Goal: Information Seeking & Learning: Learn about a topic

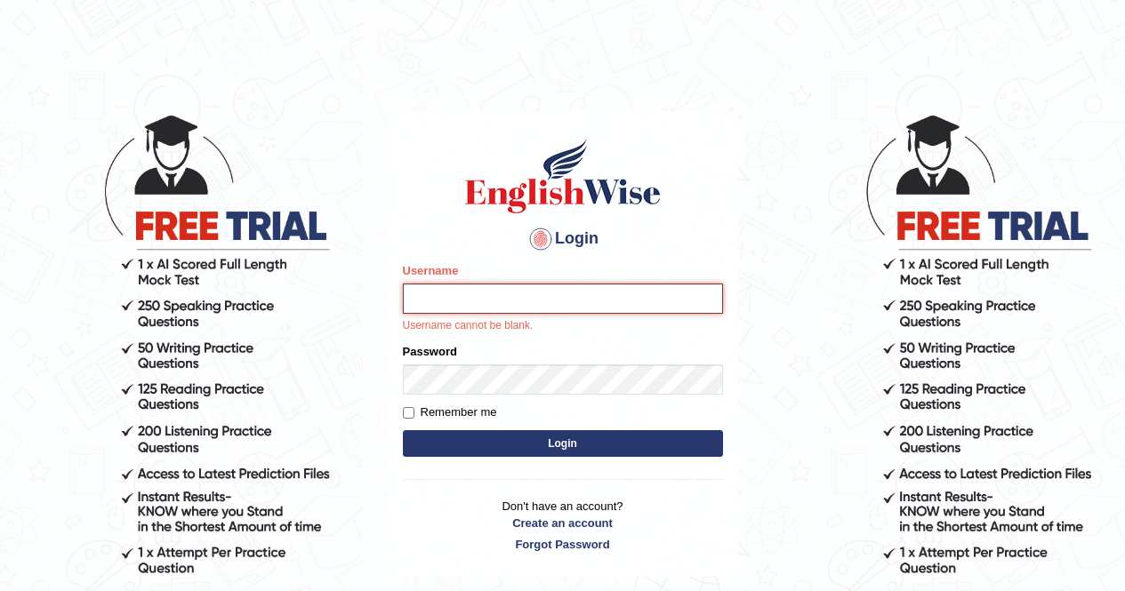
type input "Aryasmarika"
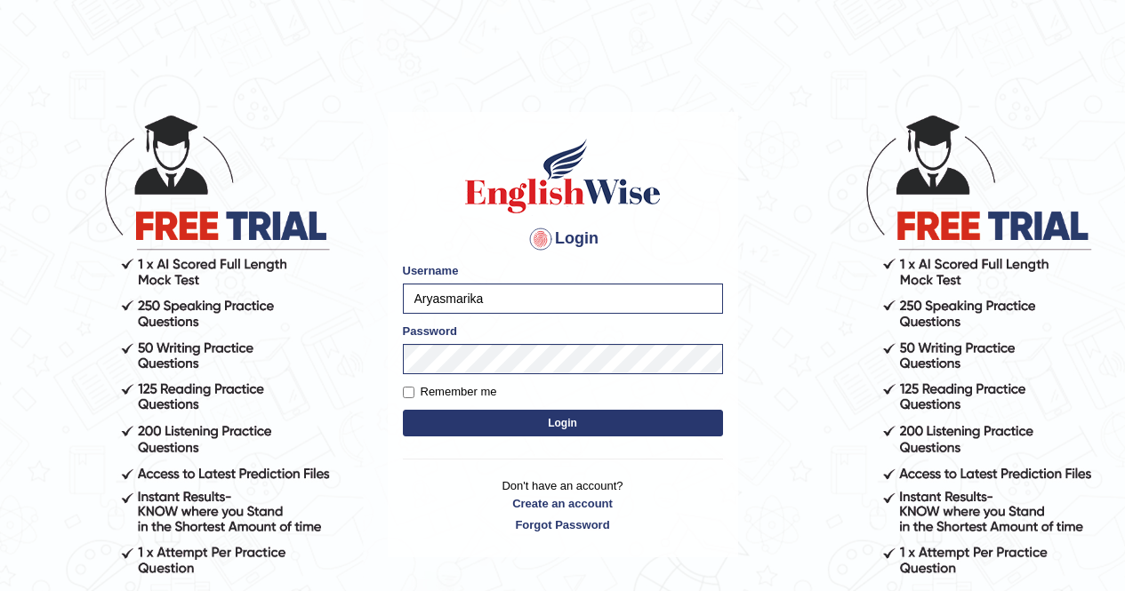
click at [512, 425] on button "Login" at bounding box center [563, 423] width 320 height 27
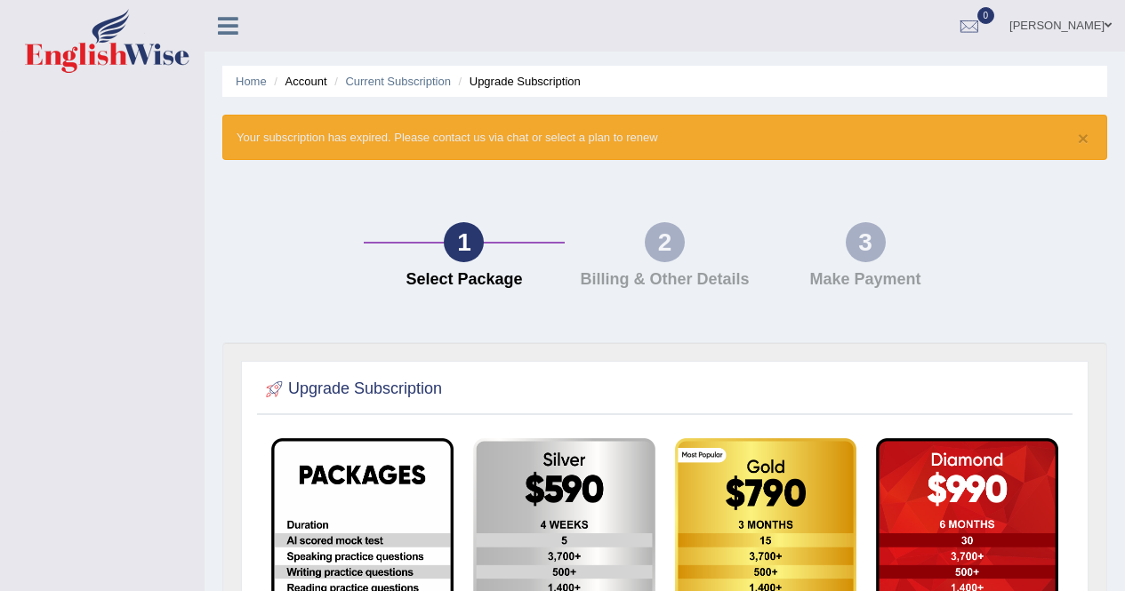
click at [1093, 21] on link "Laxmi Aryal" at bounding box center [1060, 23] width 129 height 46
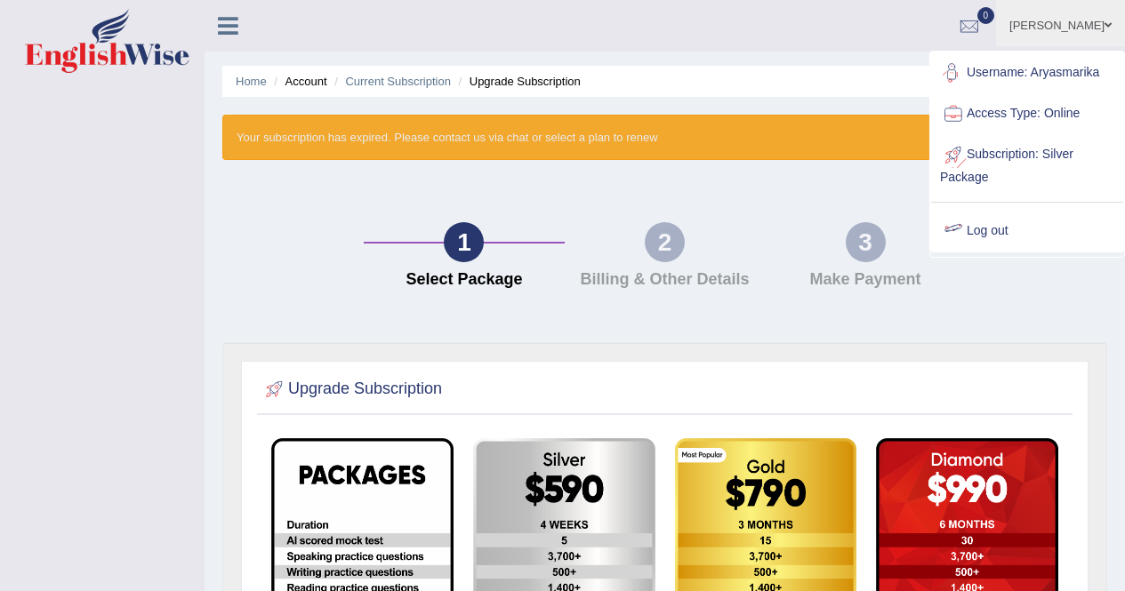
click at [1000, 221] on link "Log out" at bounding box center [1027, 231] width 192 height 41
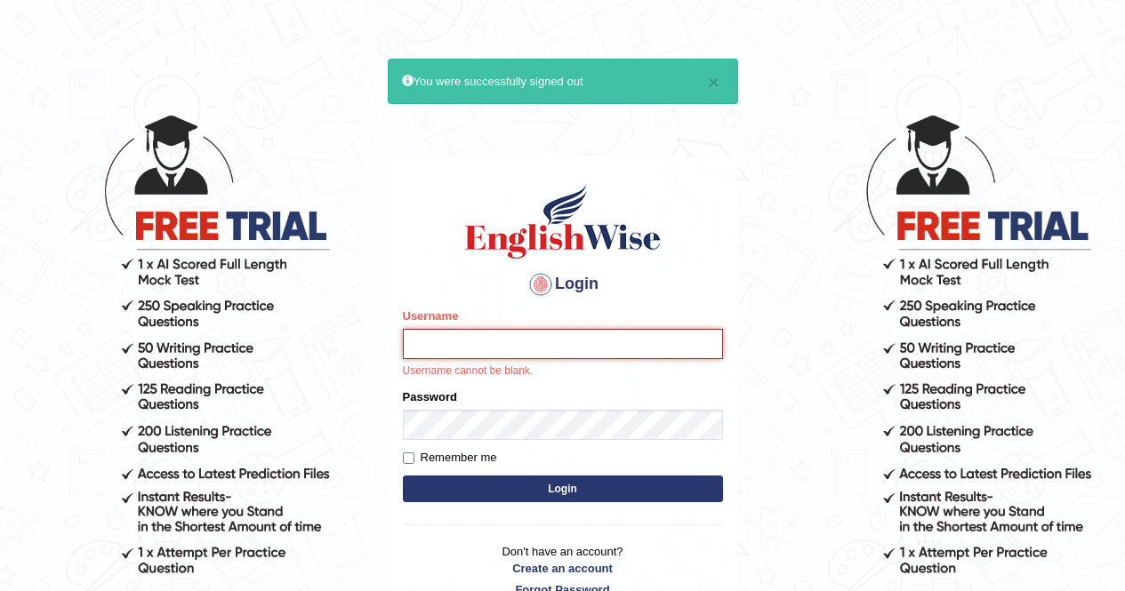
type input "[PERSON_NAME]"
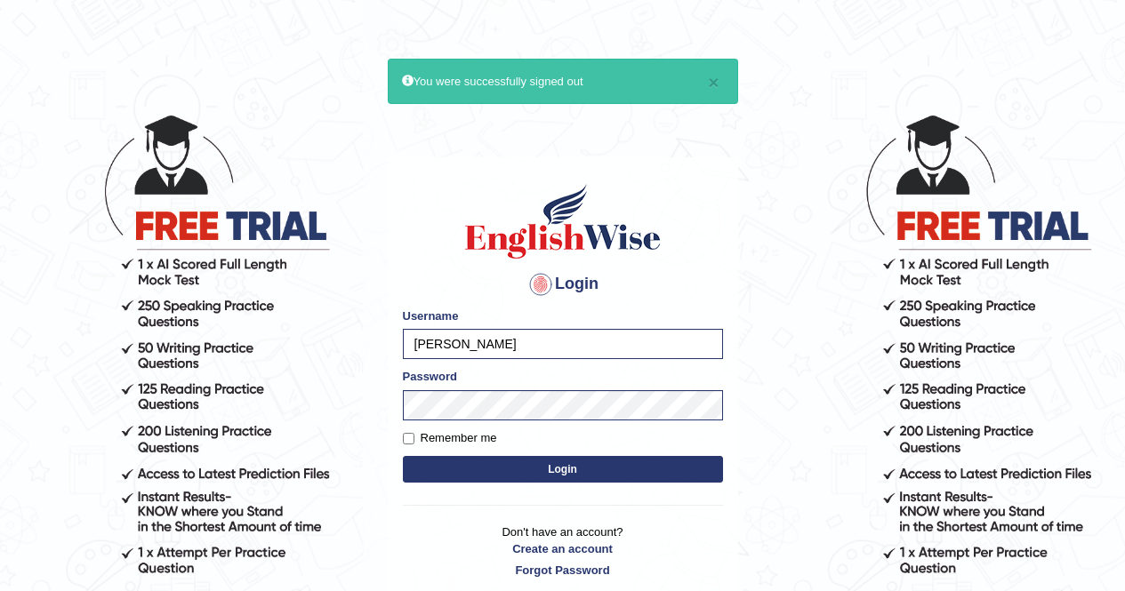
click at [597, 465] on button "Login" at bounding box center [563, 469] width 320 height 27
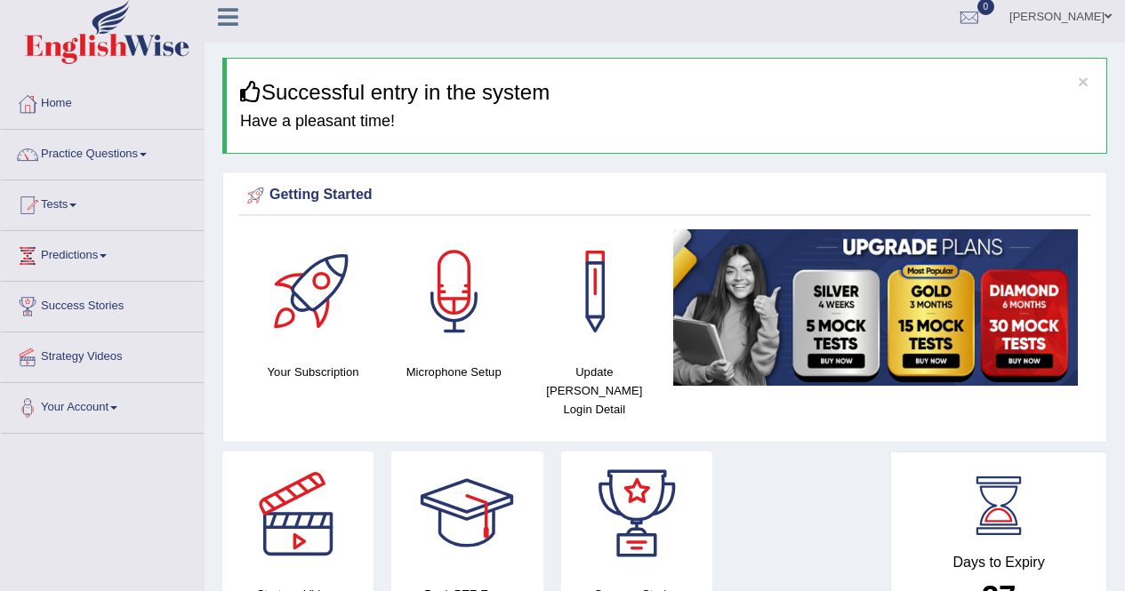
scroll to position [4, 0]
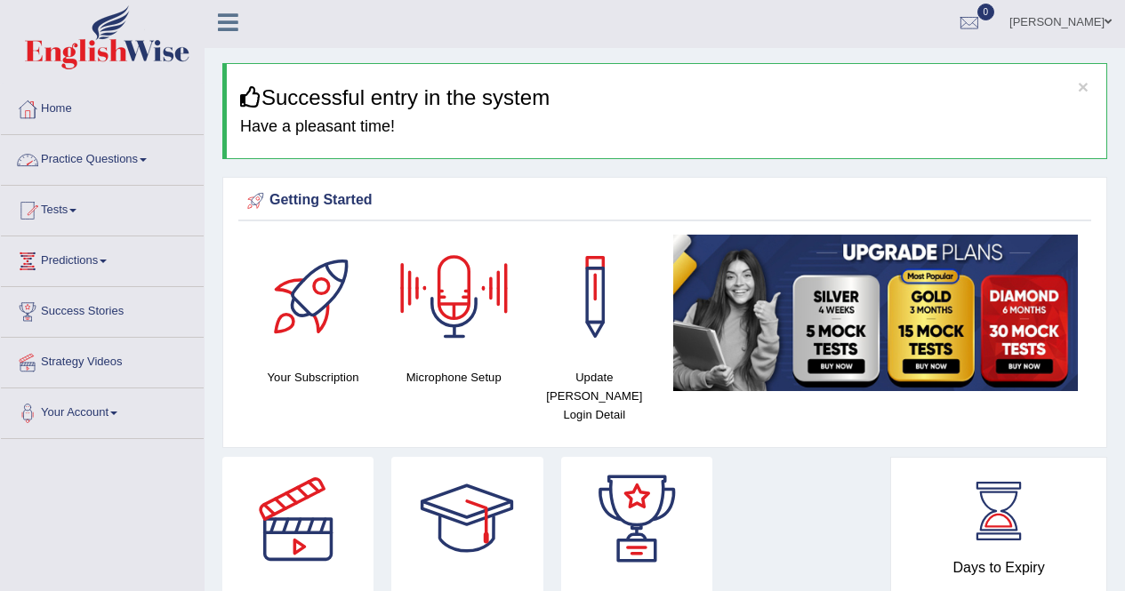
click at [142, 161] on link "Practice Questions" at bounding box center [102, 157] width 203 height 44
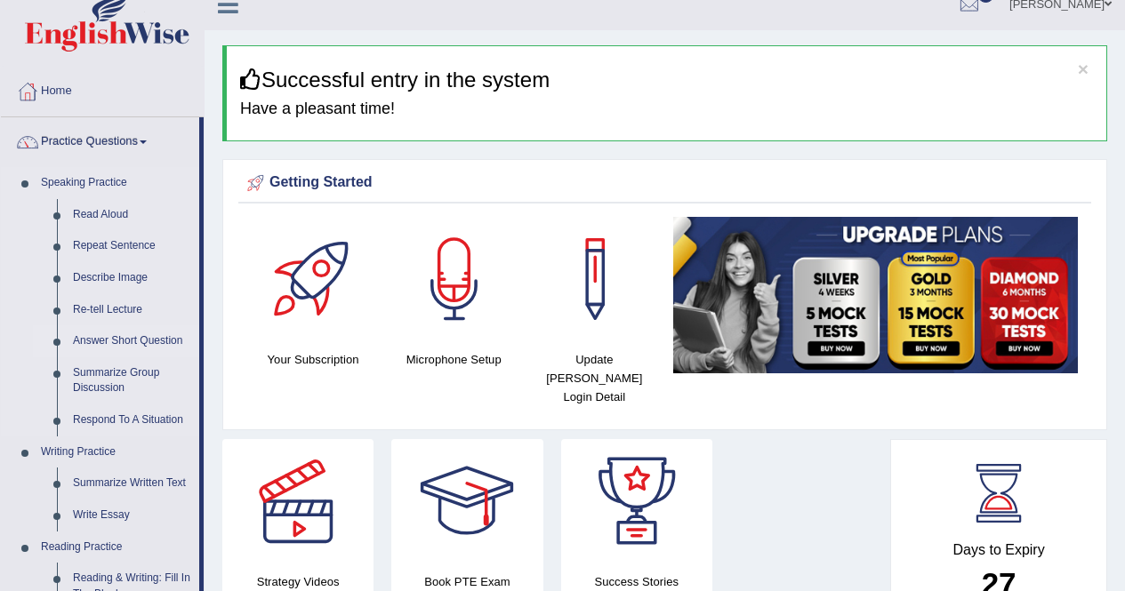
scroll to position [22, 0]
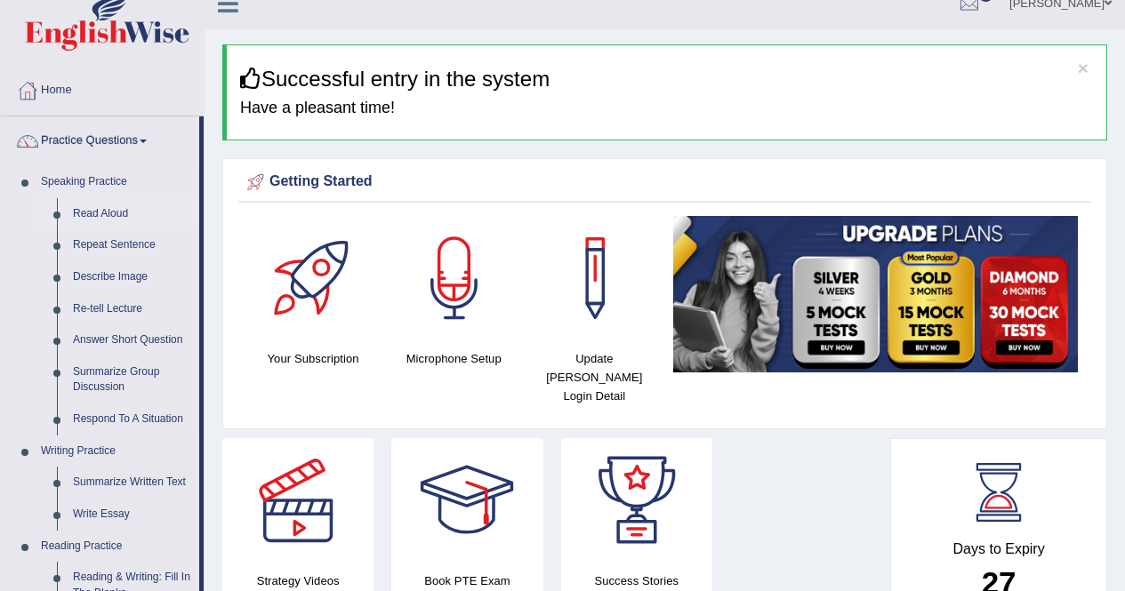
click at [91, 214] on link "Read Aloud" at bounding box center [132, 214] width 134 height 32
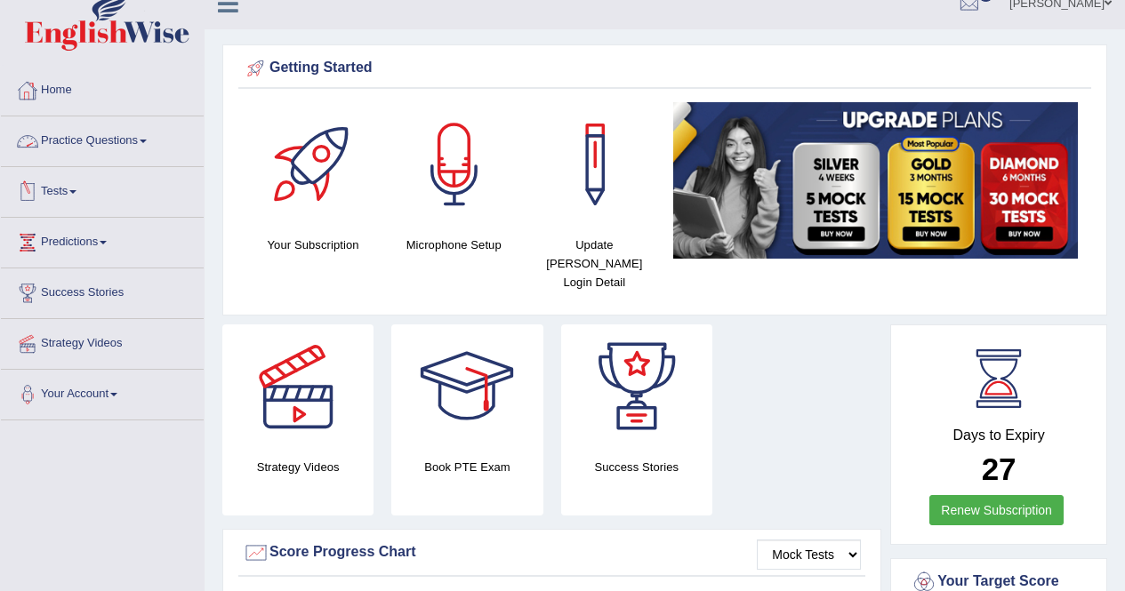
click at [138, 144] on link "Practice Questions" at bounding box center [102, 138] width 203 height 44
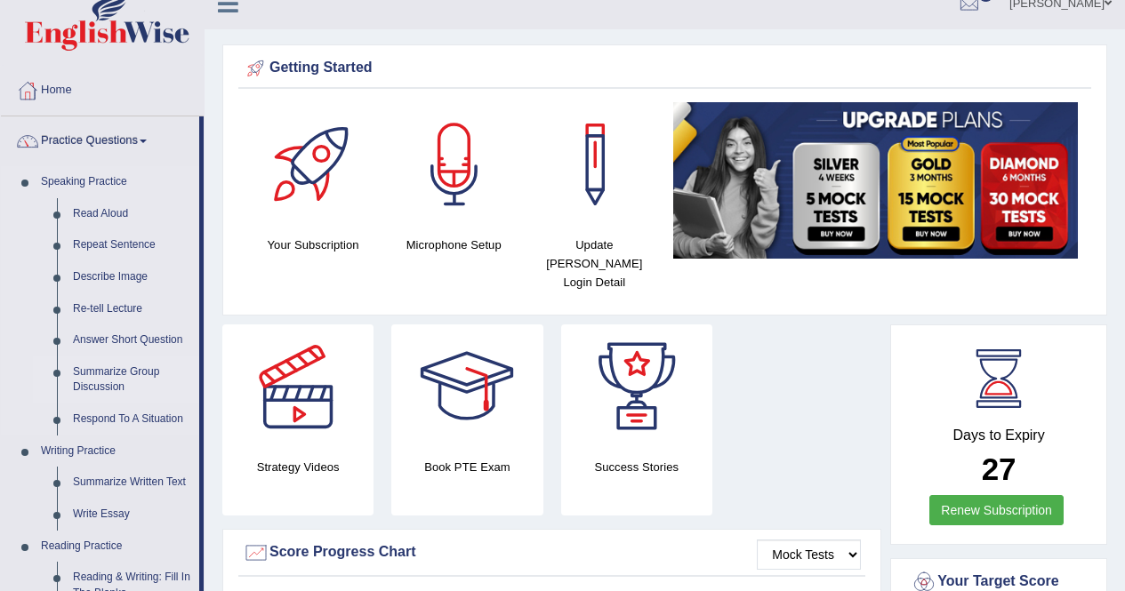
click at [97, 368] on link "Summarize Group Discussion" at bounding box center [132, 379] width 134 height 47
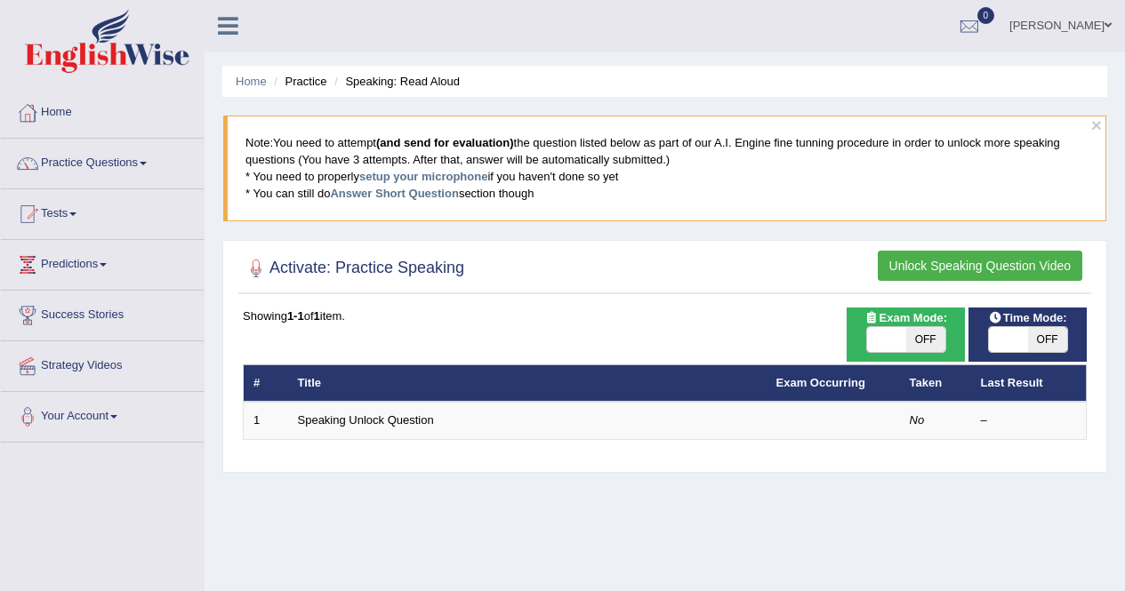
click at [1035, 275] on button "Unlock Speaking Question Video" at bounding box center [979, 266] width 204 height 30
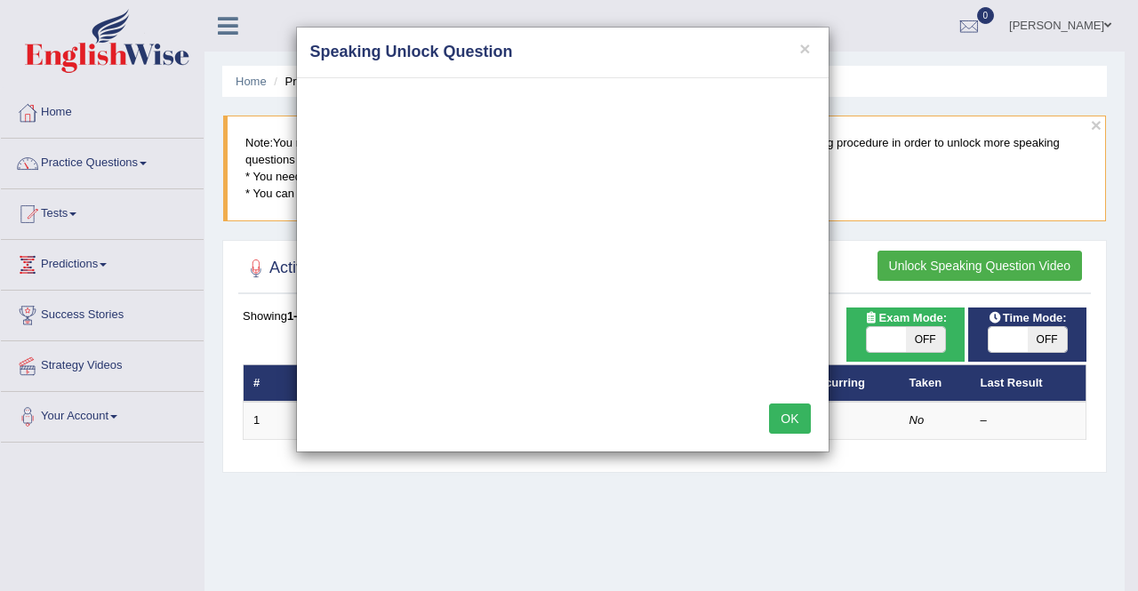
click at [781, 419] on button "OK" at bounding box center [789, 419] width 41 height 30
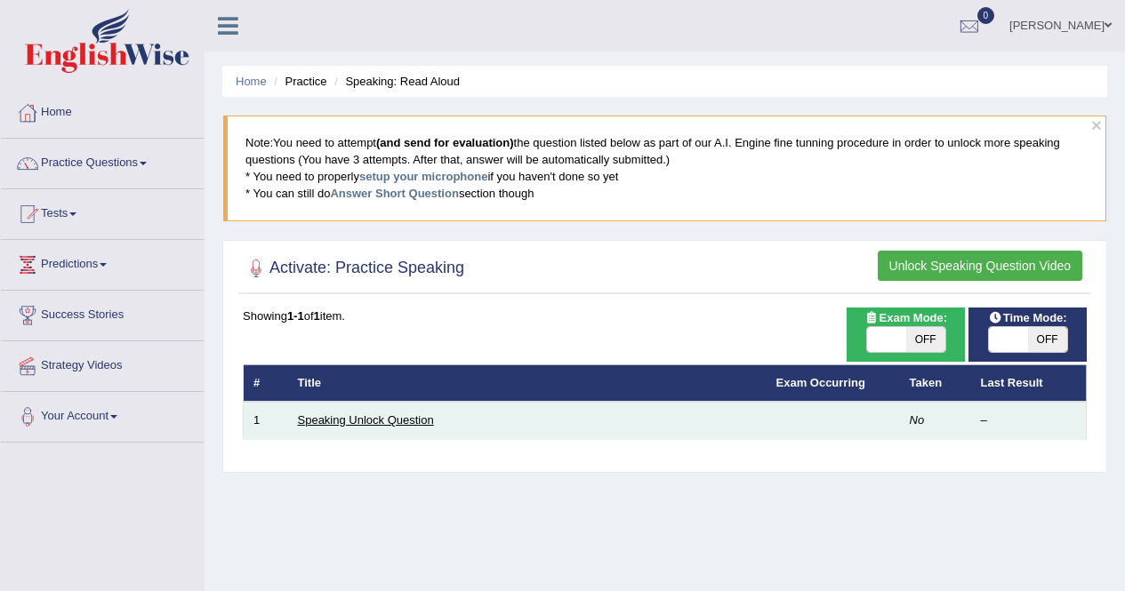
click at [335, 420] on link "Speaking Unlock Question" at bounding box center [366, 419] width 136 height 13
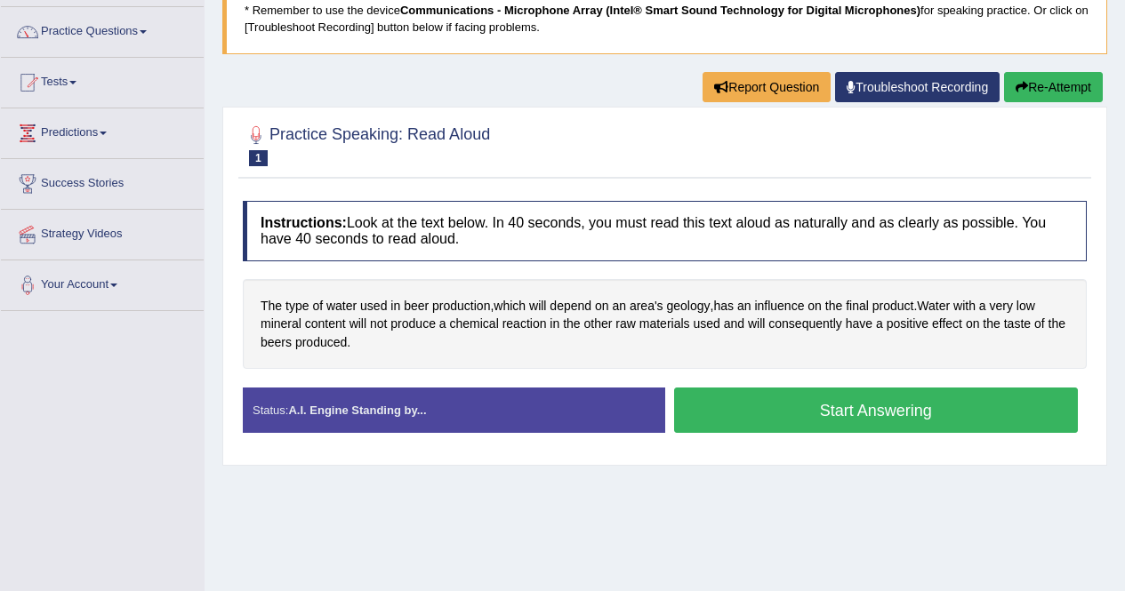
scroll to position [145, 0]
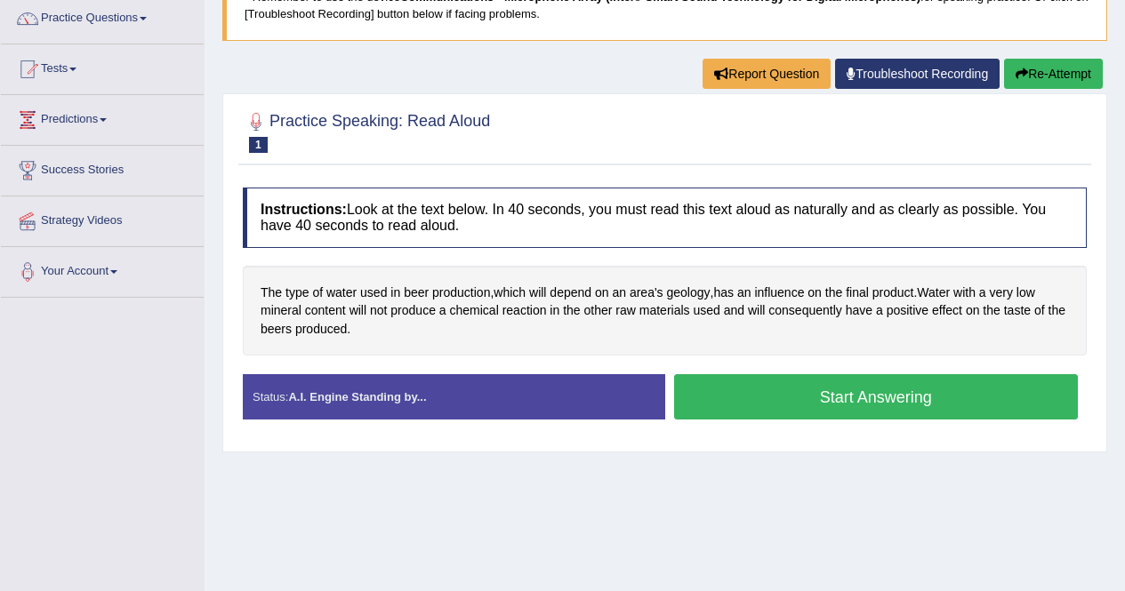
click at [796, 406] on button "Start Answering" at bounding box center [876, 396] width 404 height 45
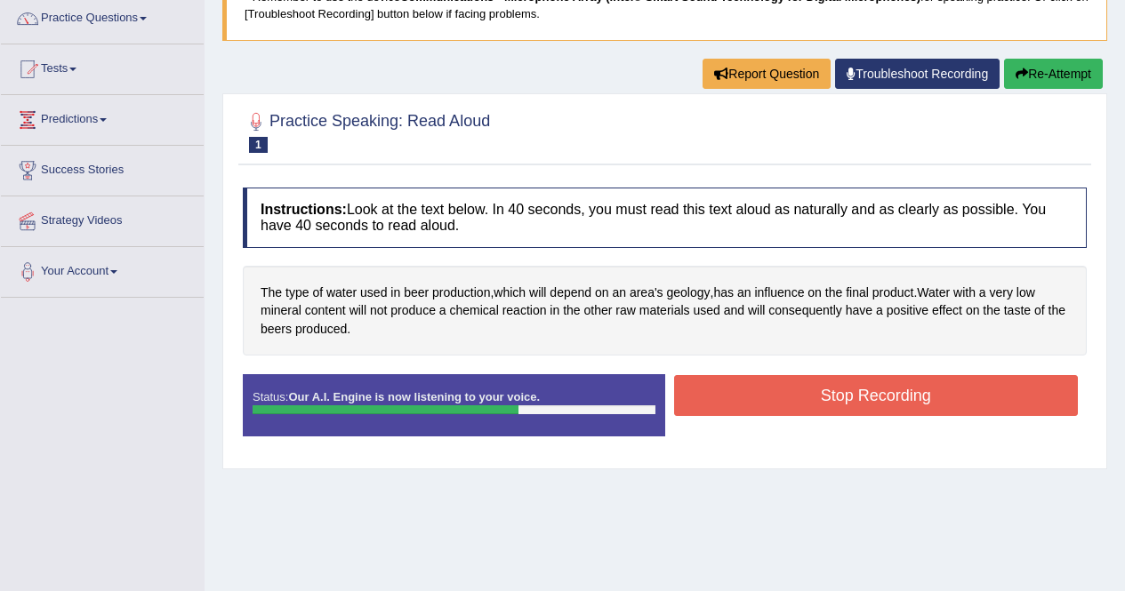
click at [796, 406] on button "Stop Recording" at bounding box center [876, 395] width 404 height 41
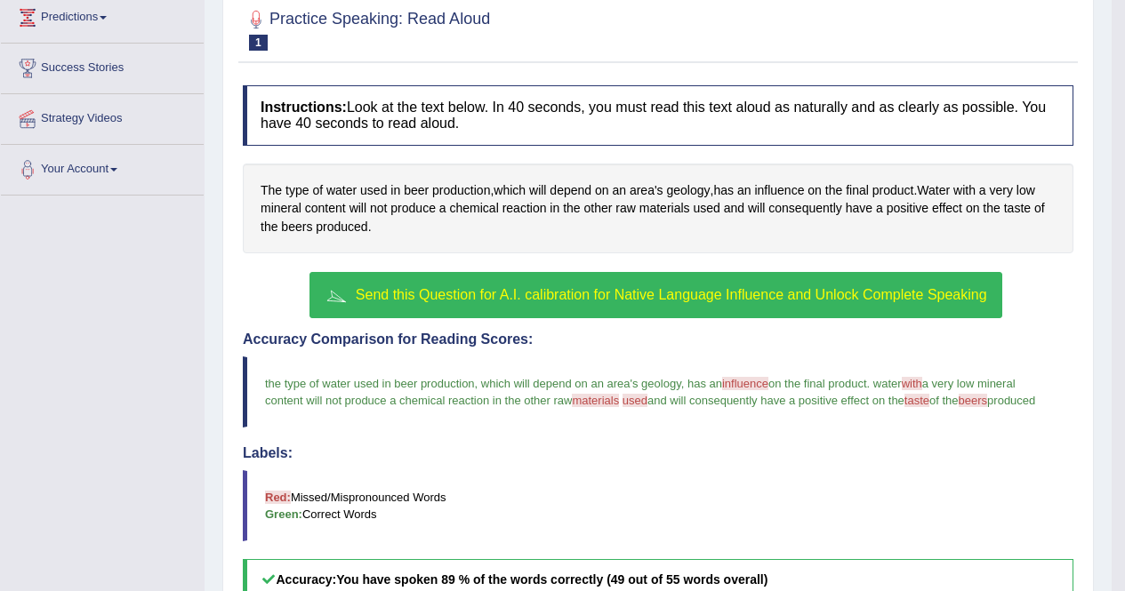
scroll to position [245, 0]
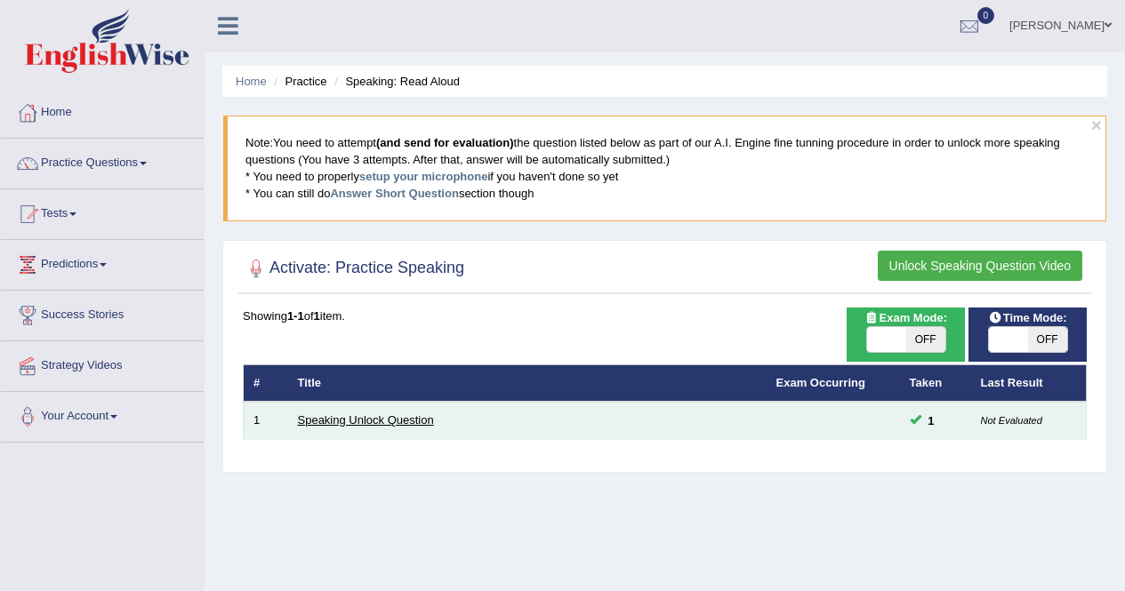
click at [316, 424] on link "Speaking Unlock Question" at bounding box center [366, 419] width 136 height 13
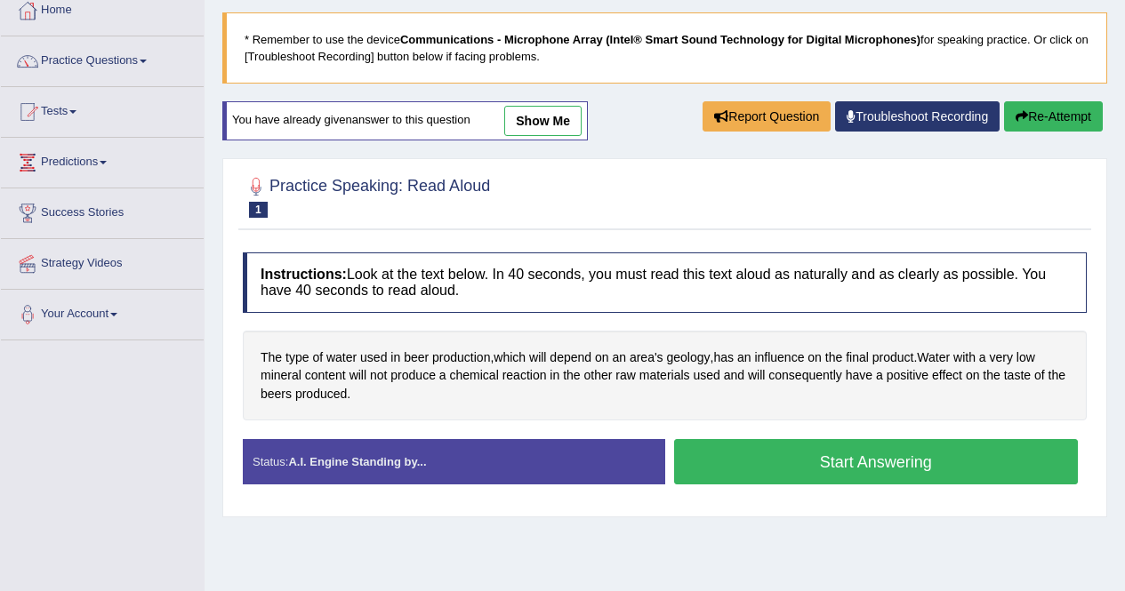
scroll to position [55, 0]
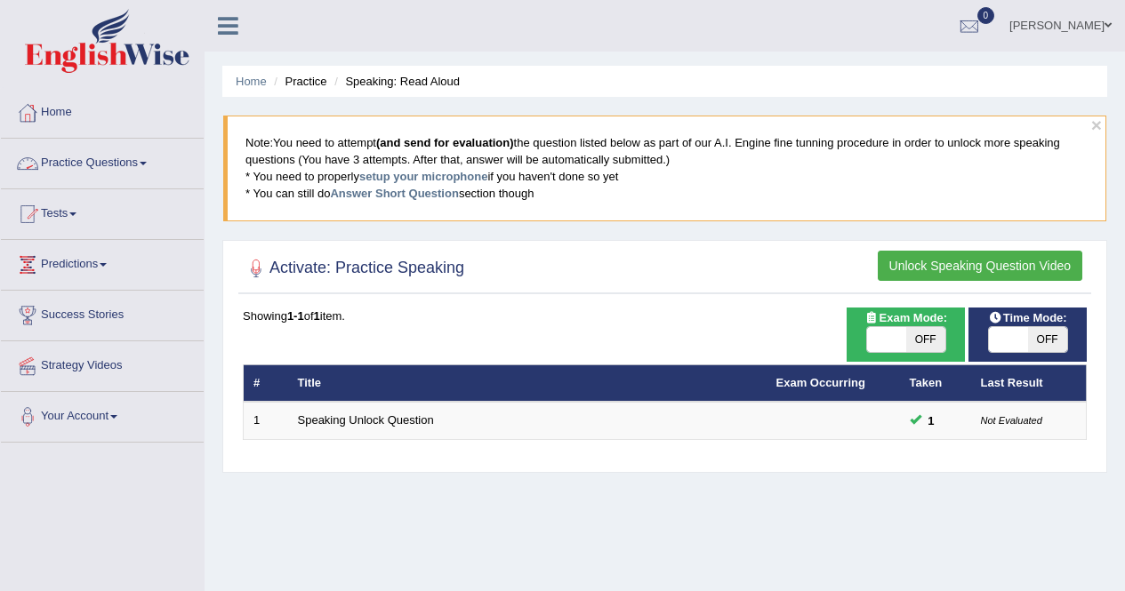
click at [152, 167] on link "Practice Questions" at bounding box center [102, 161] width 203 height 44
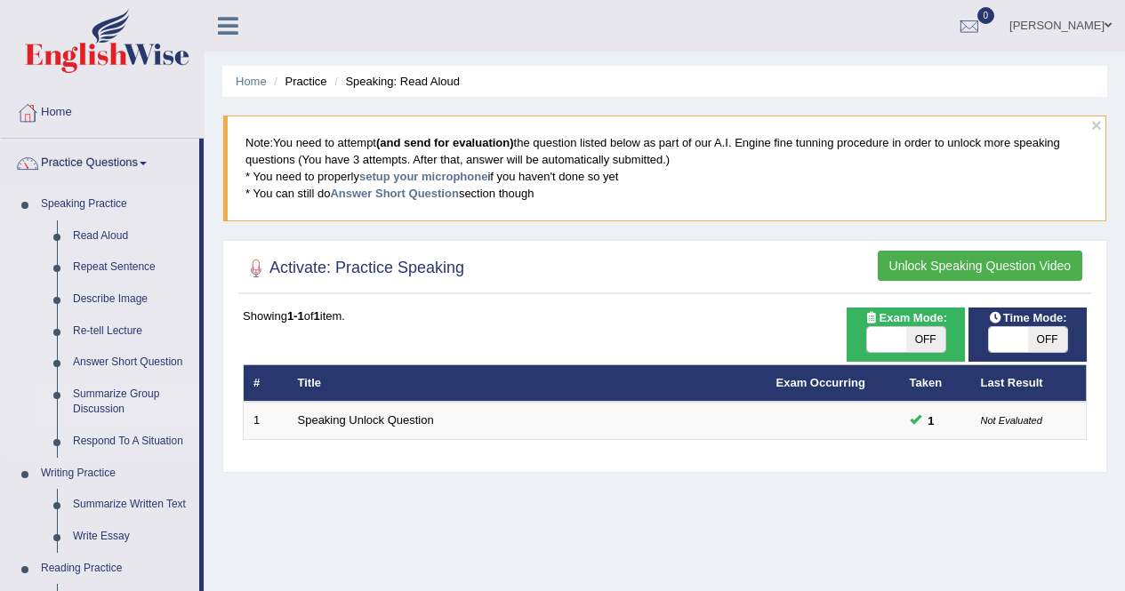
click at [105, 394] on link "Summarize Group Discussion" at bounding box center [132, 402] width 134 height 47
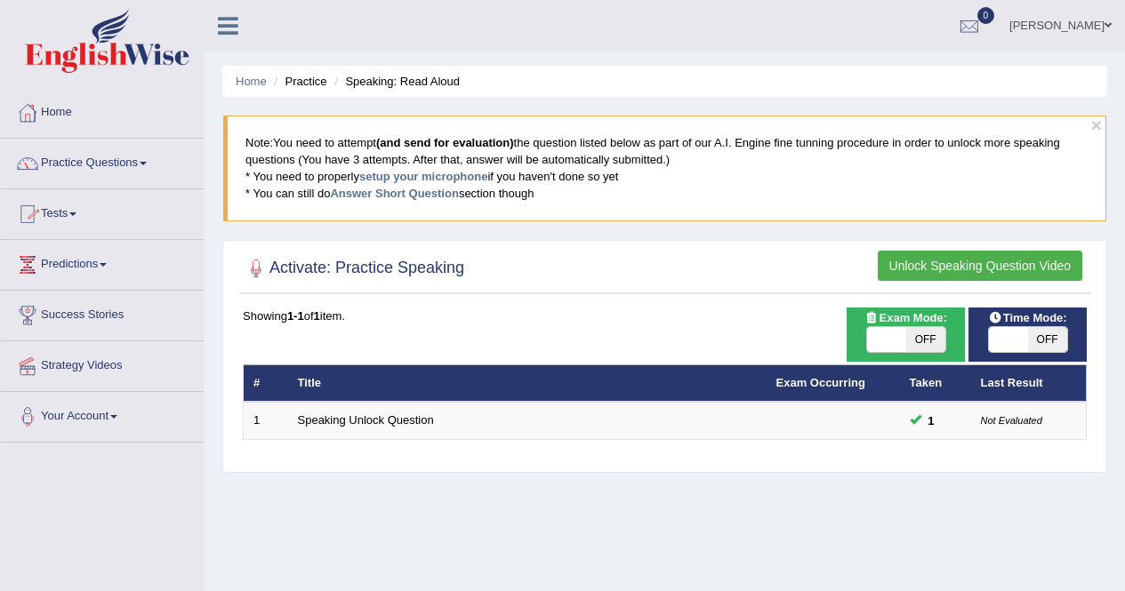
click at [147, 160] on link "Practice Questions" at bounding box center [102, 161] width 203 height 44
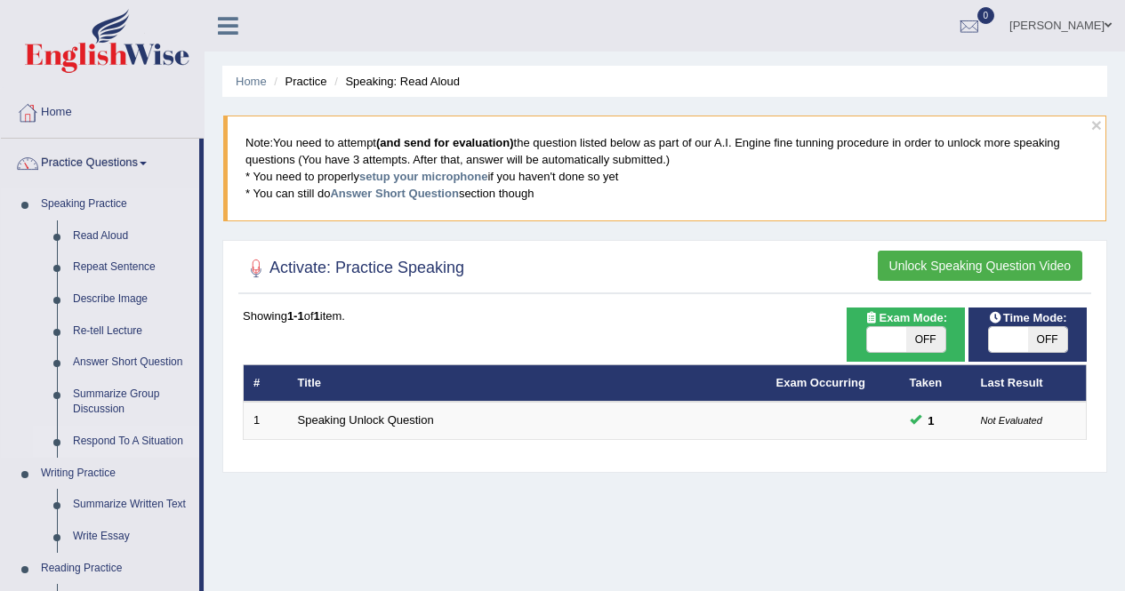
click at [108, 437] on link "Respond To A Situation" at bounding box center [132, 442] width 134 height 32
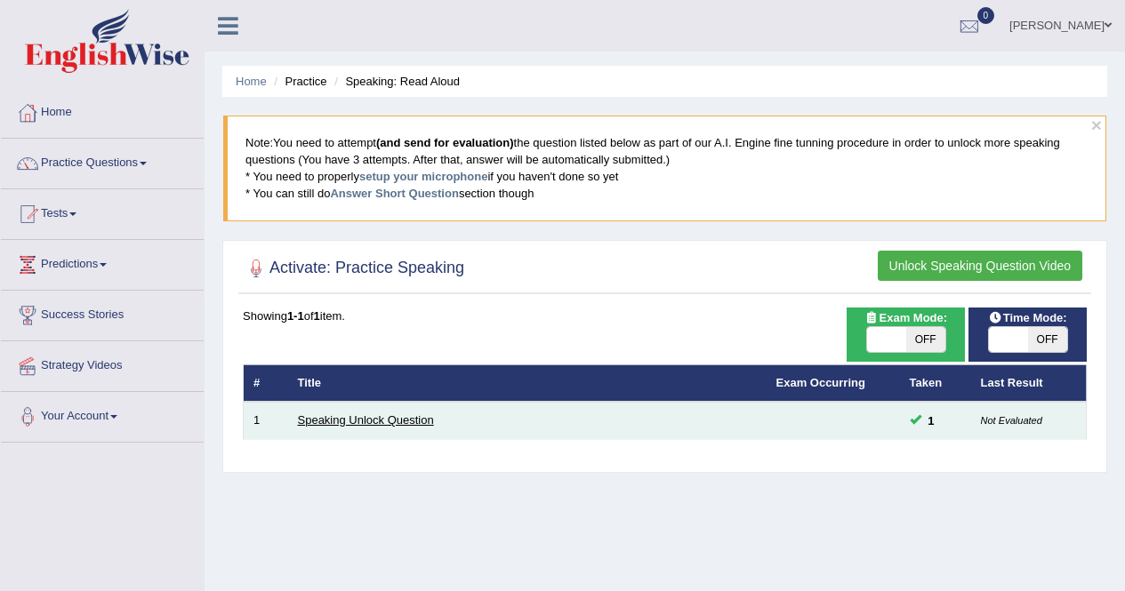
click at [374, 425] on link "Speaking Unlock Question" at bounding box center [366, 419] width 136 height 13
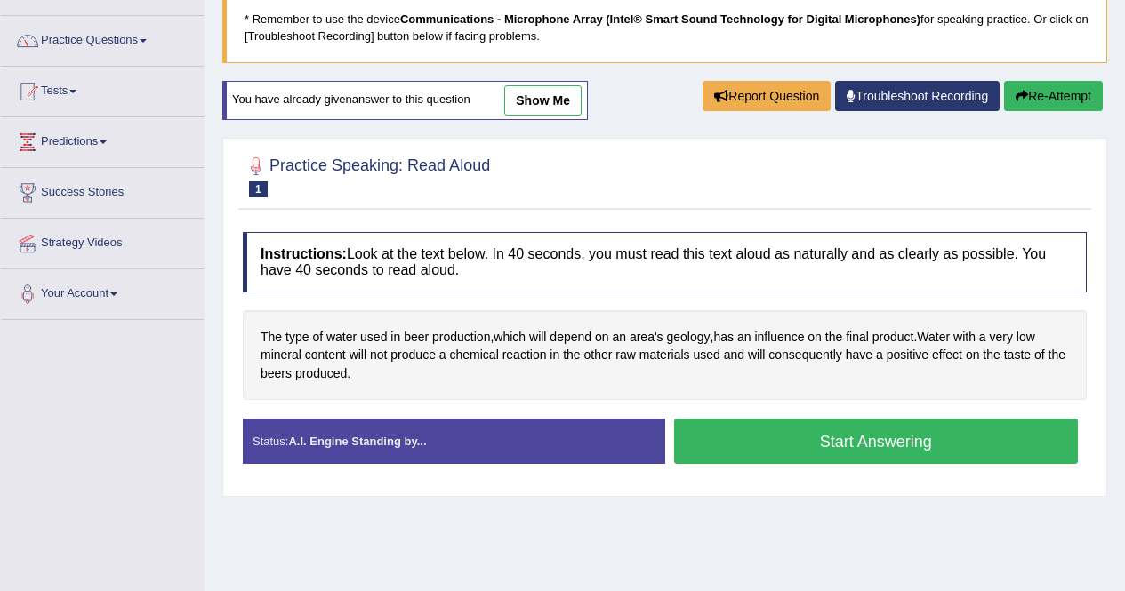
scroll to position [107, 0]
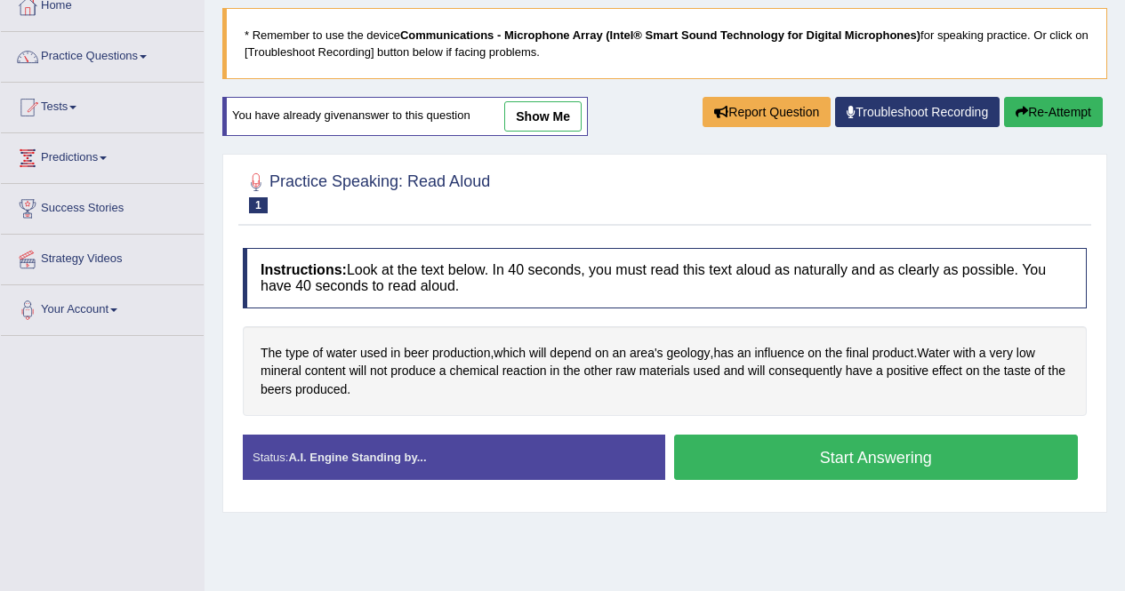
click at [528, 120] on link "show me" at bounding box center [542, 116] width 77 height 30
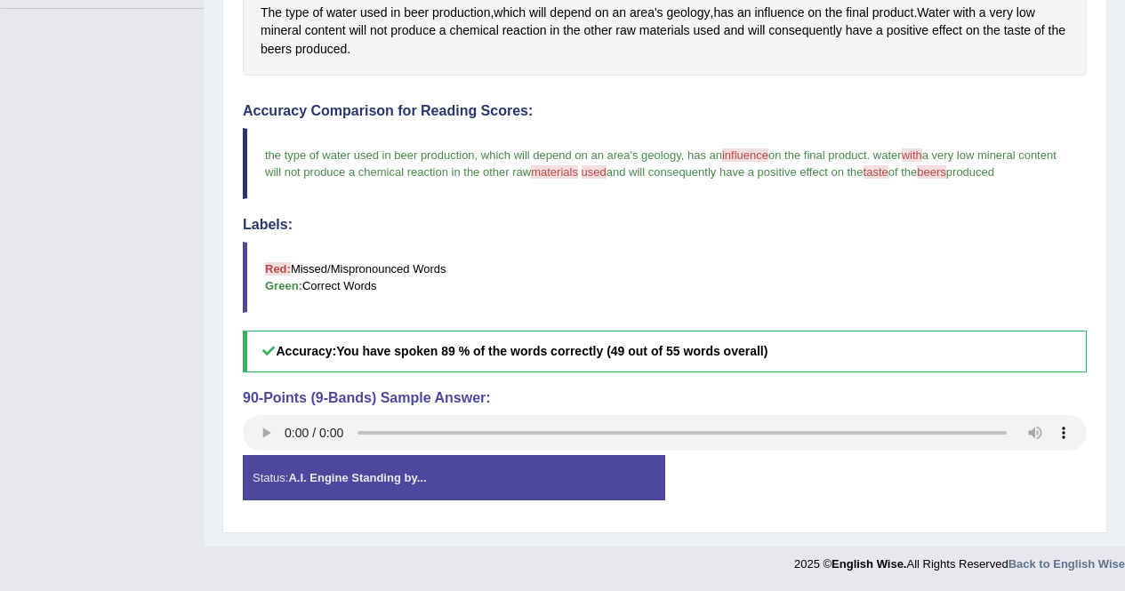
scroll to position [0, 0]
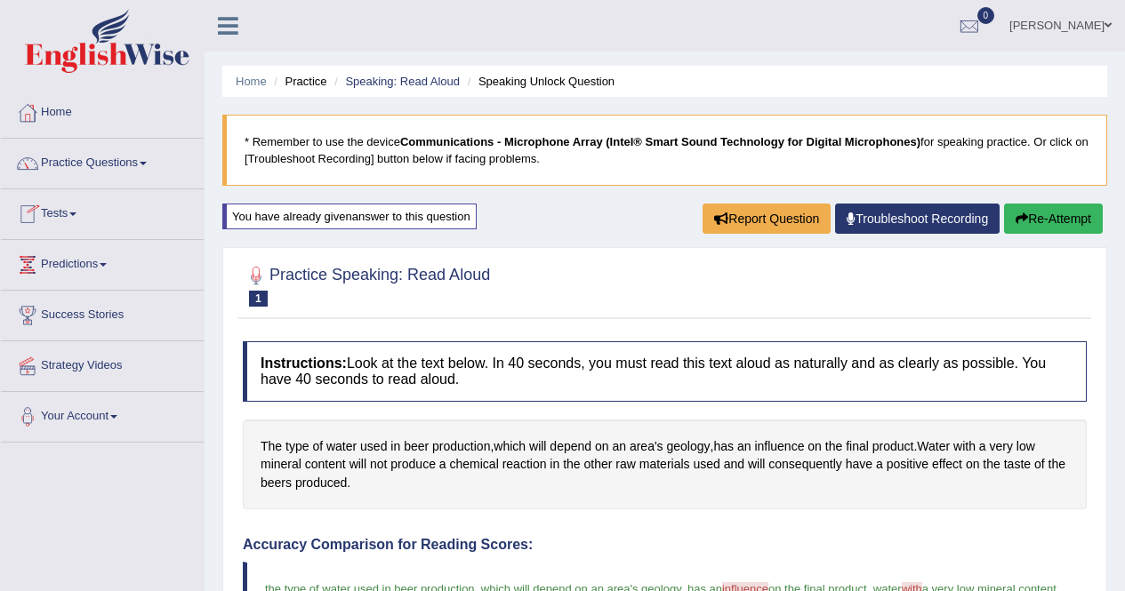
click at [142, 170] on link "Practice Questions" at bounding box center [102, 161] width 203 height 44
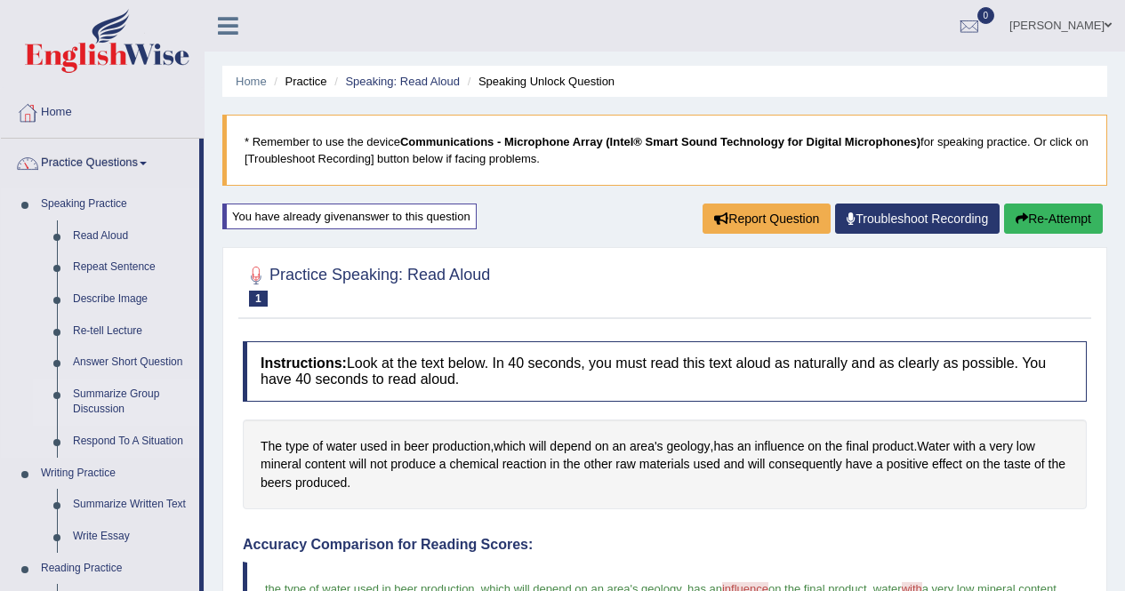
click at [122, 396] on link "Summarize Group Discussion" at bounding box center [132, 402] width 134 height 47
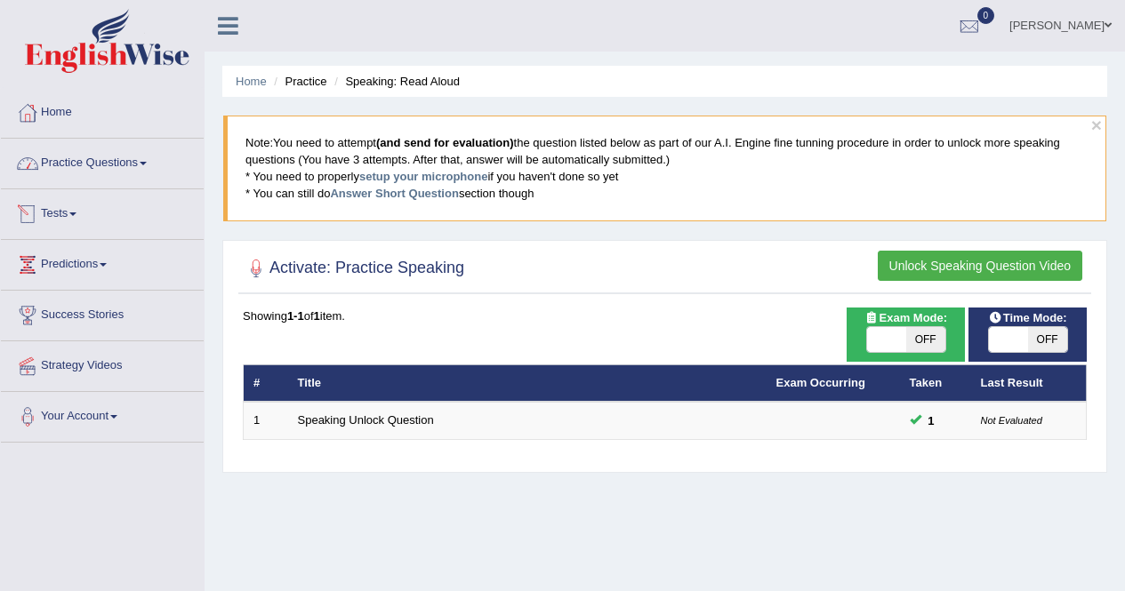
click at [145, 156] on link "Practice Questions" at bounding box center [102, 161] width 203 height 44
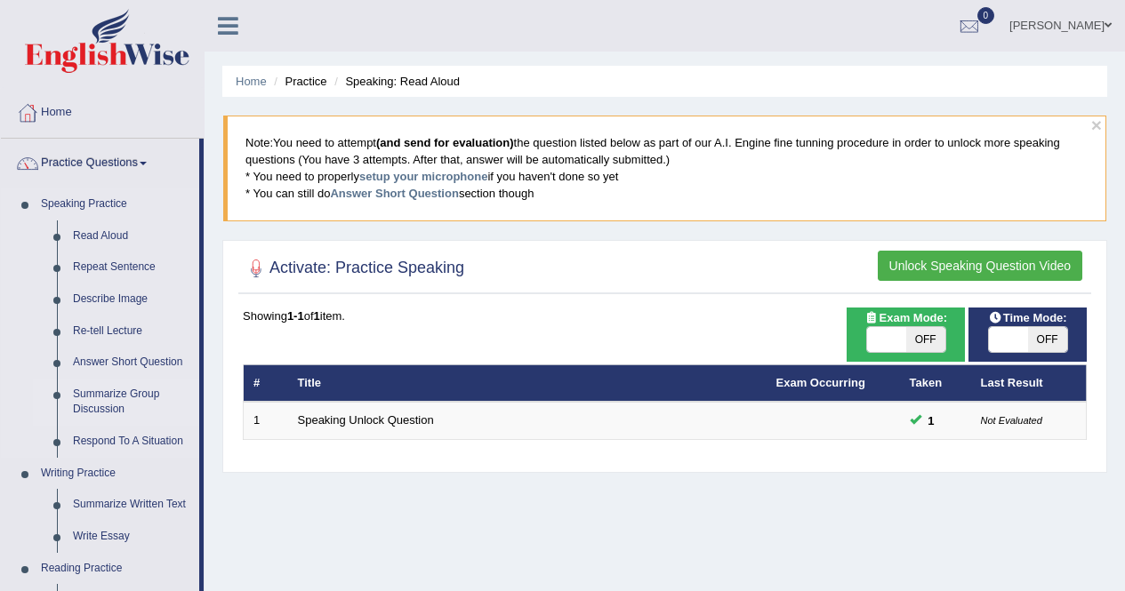
click at [119, 388] on link "Summarize Group Discussion" at bounding box center [132, 402] width 134 height 47
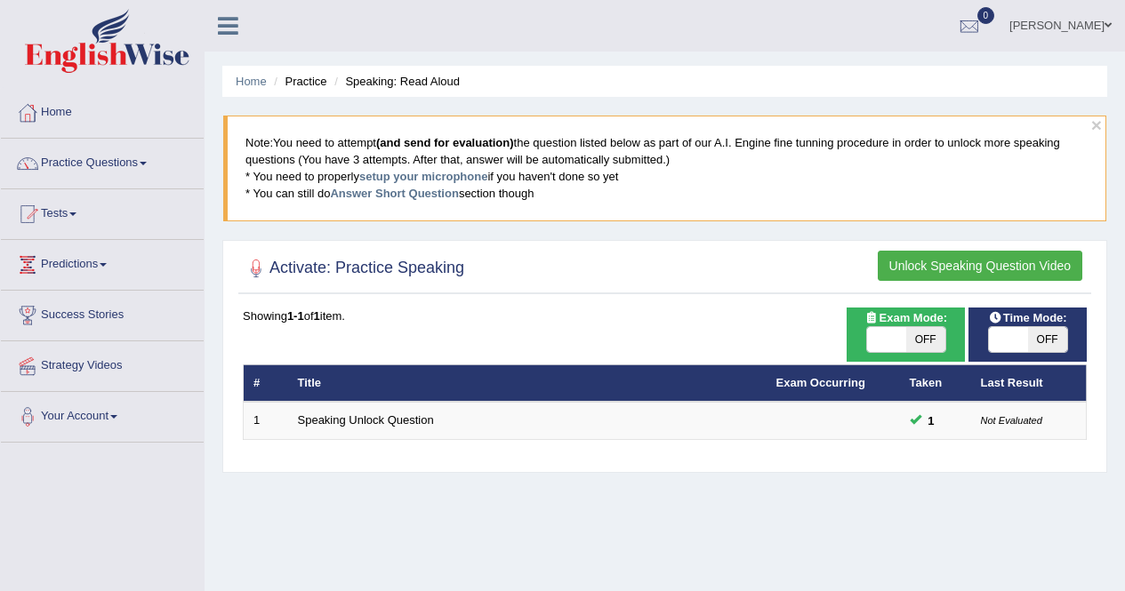
click at [142, 162] on link "Practice Questions" at bounding box center [102, 161] width 203 height 44
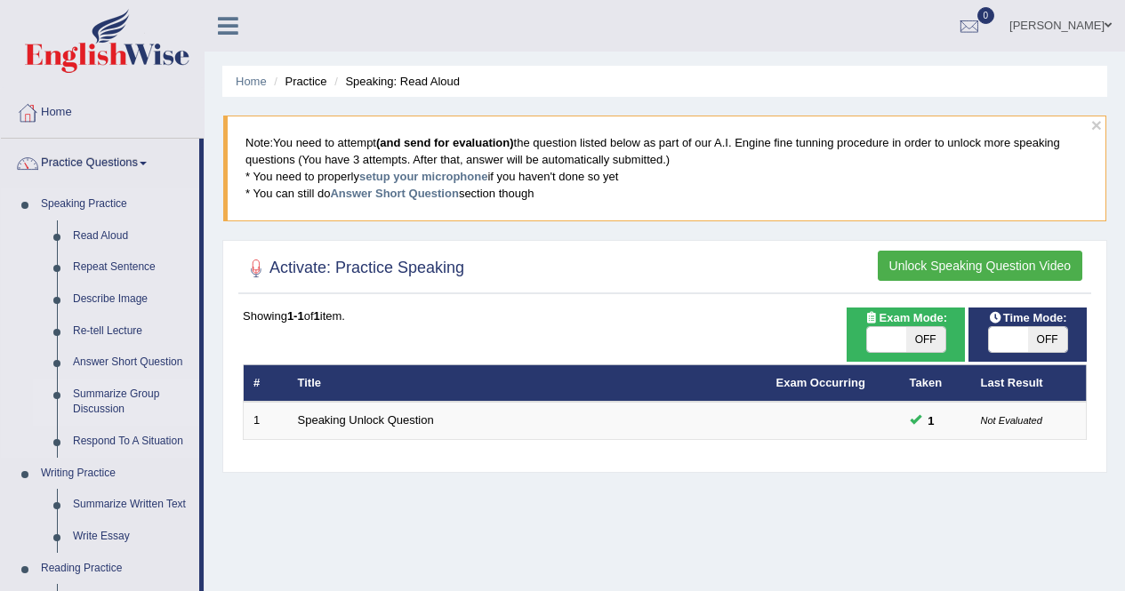
click at [87, 405] on link "Summarize Group Discussion" at bounding box center [132, 402] width 134 height 47
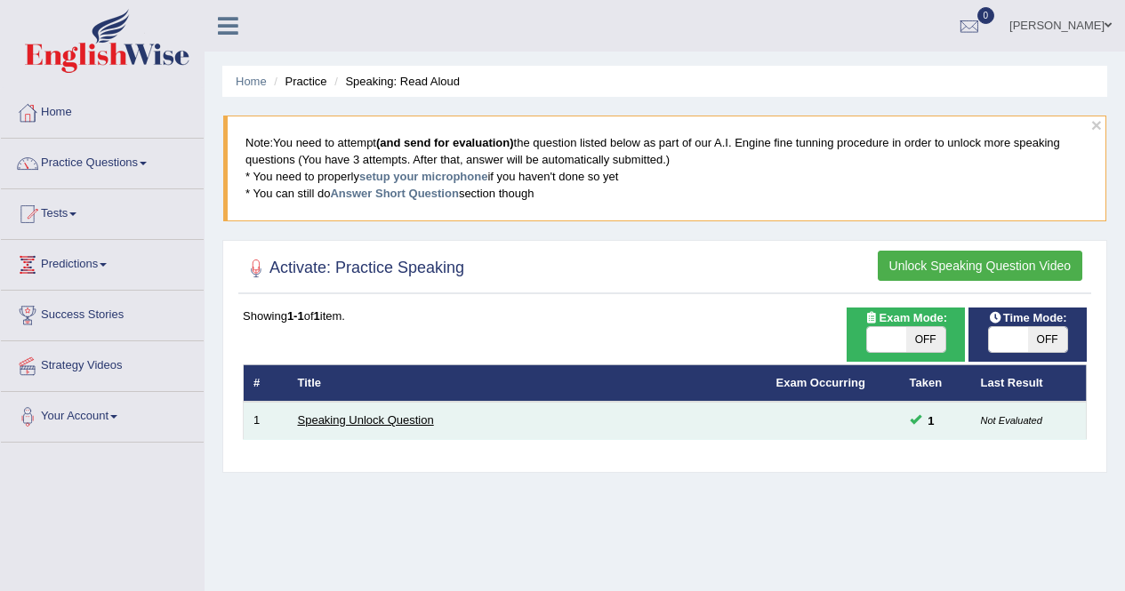
click at [324, 421] on link "Speaking Unlock Question" at bounding box center [366, 419] width 136 height 13
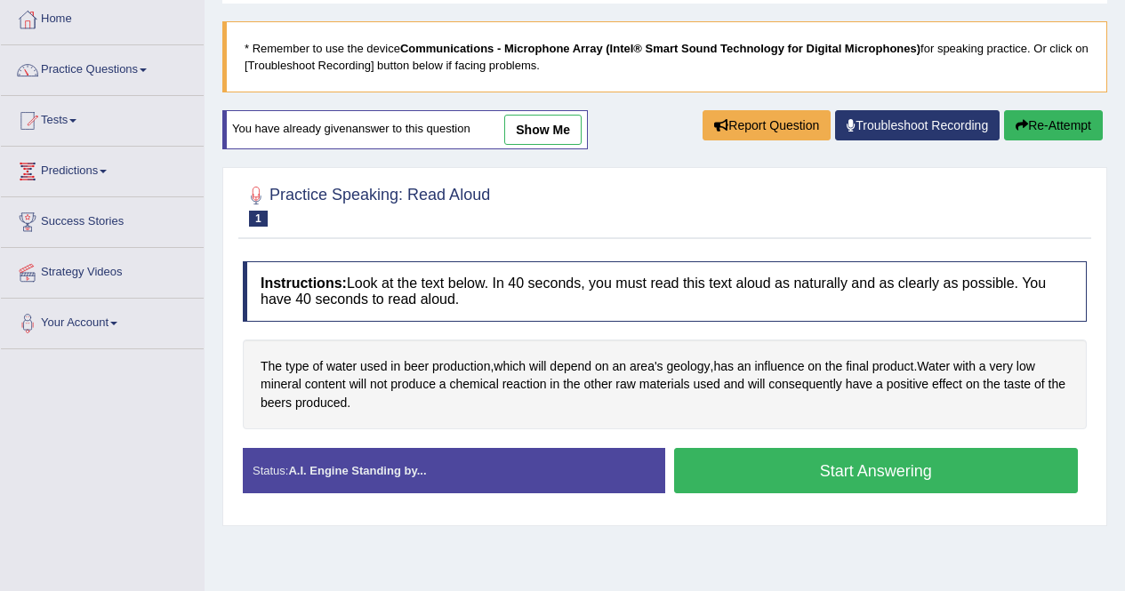
scroll to position [120, 0]
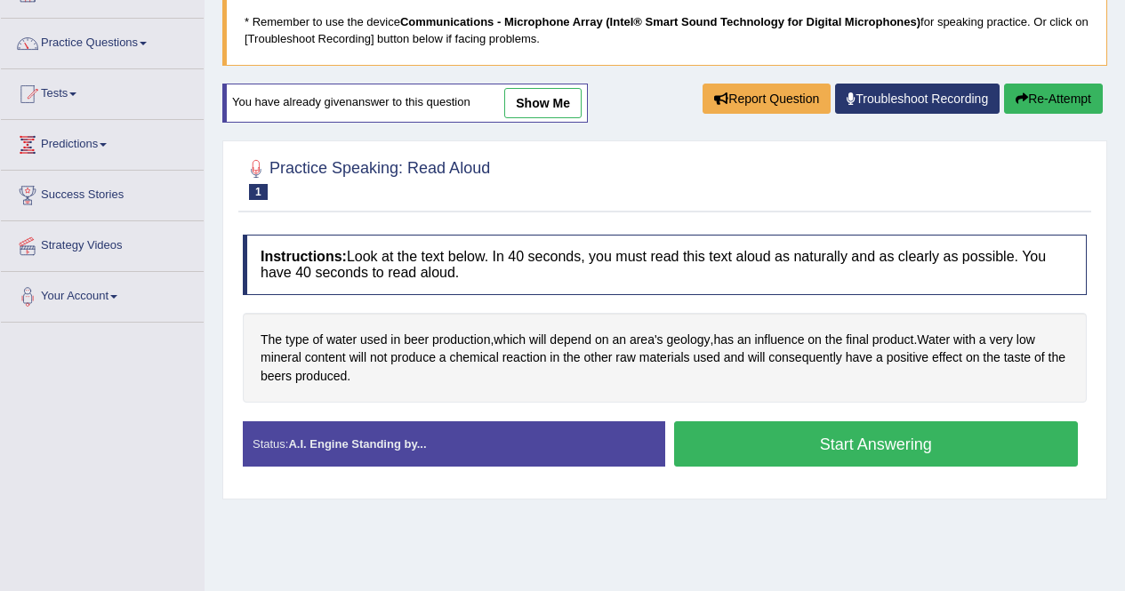
click at [883, 443] on button "Start Answering" at bounding box center [876, 443] width 404 height 45
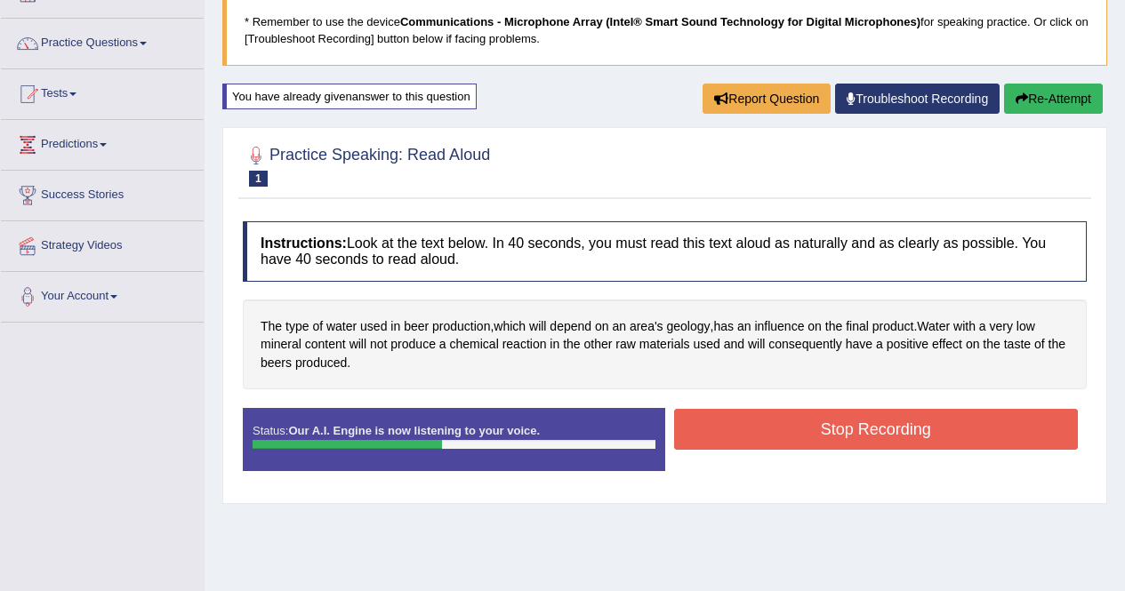
click at [883, 443] on button "Stop Recording" at bounding box center [876, 429] width 404 height 41
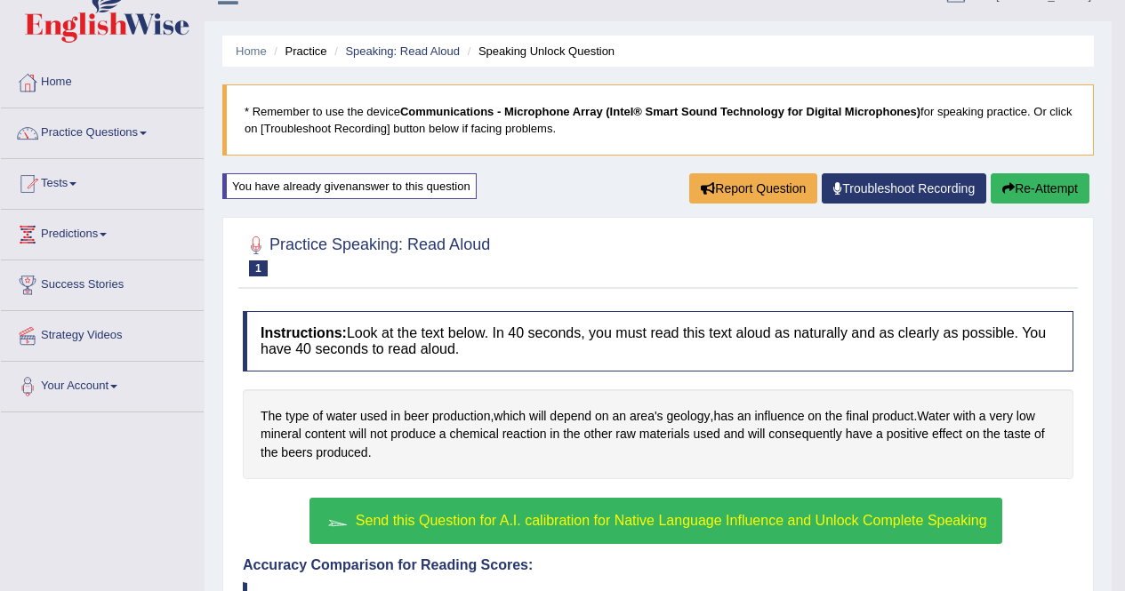
scroll to position [31, 0]
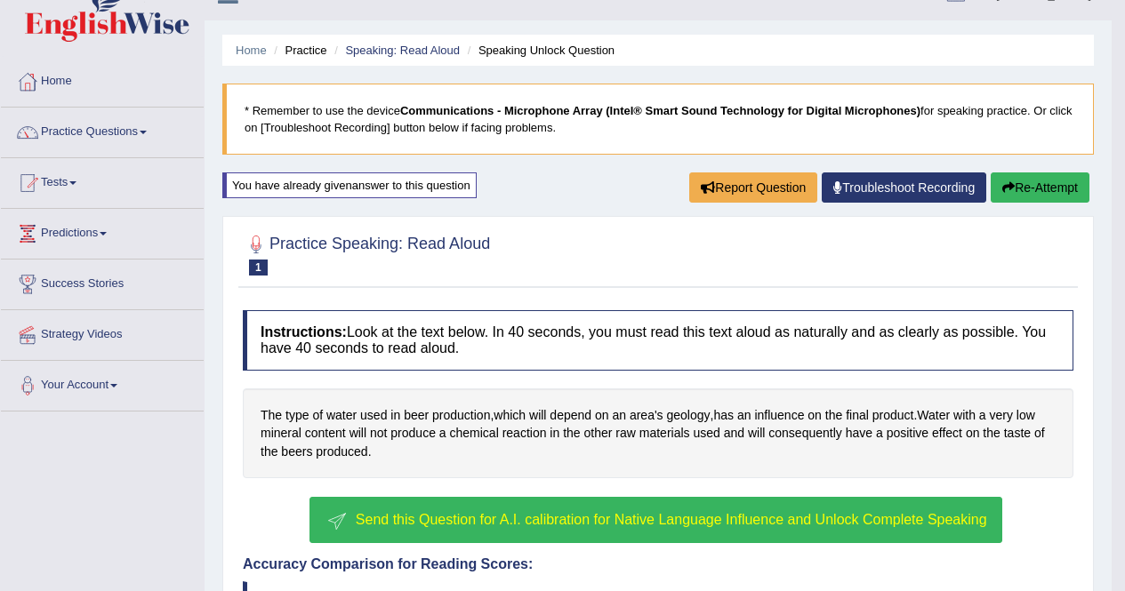
click at [459, 515] on span "Send this Question for A.I. calibration for Native Language Influence and Unloc…" at bounding box center [671, 519] width 631 height 15
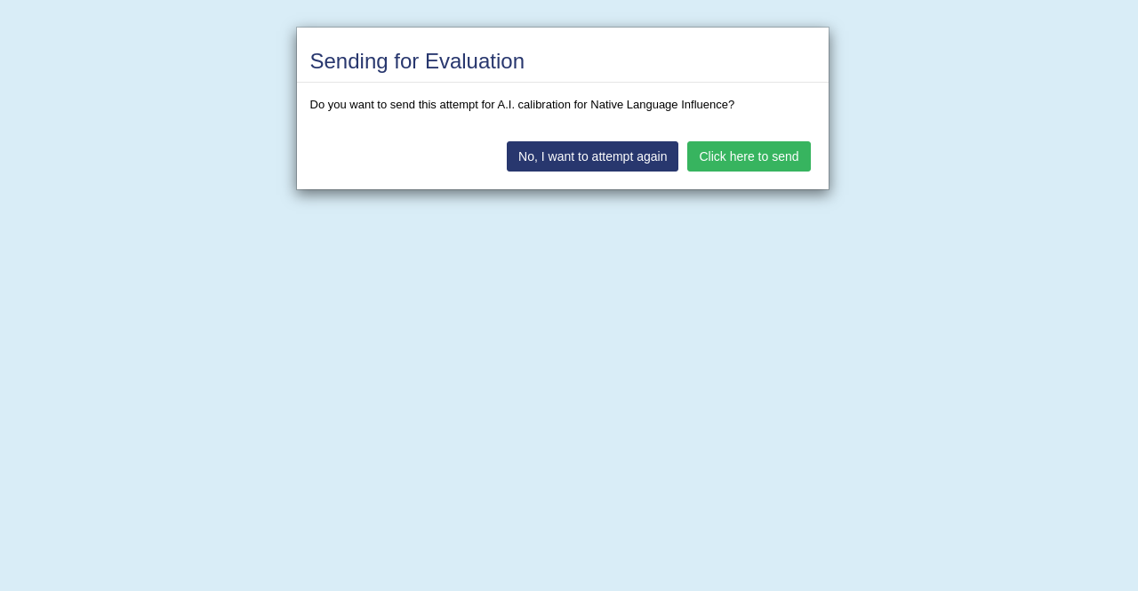
click at [736, 164] on button "Click here to send" at bounding box center [748, 156] width 123 height 30
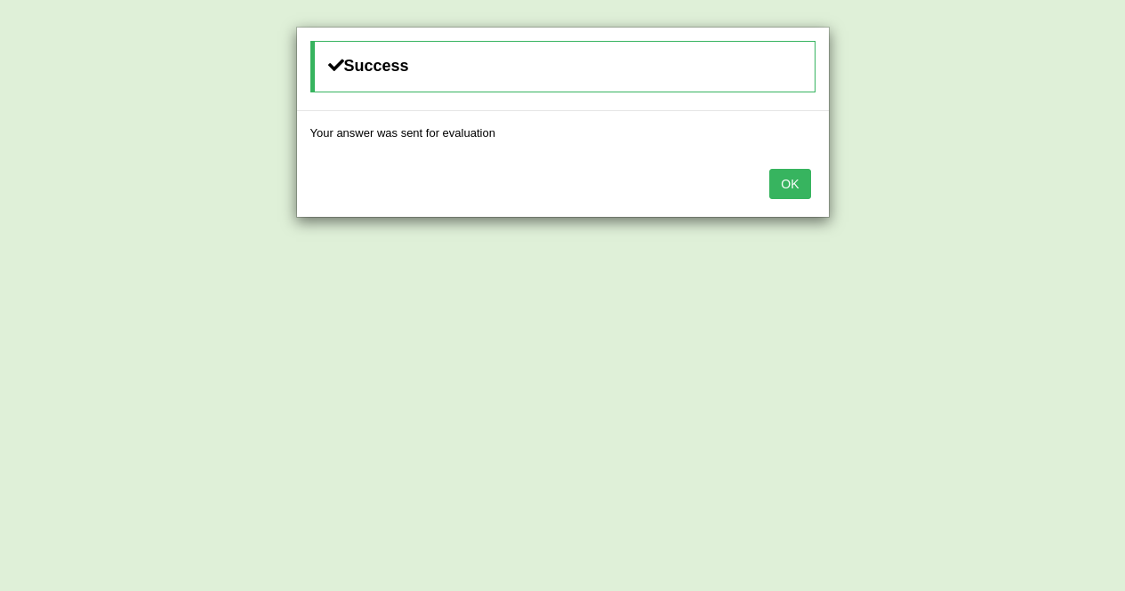
click at [794, 184] on button "OK" at bounding box center [789, 184] width 41 height 30
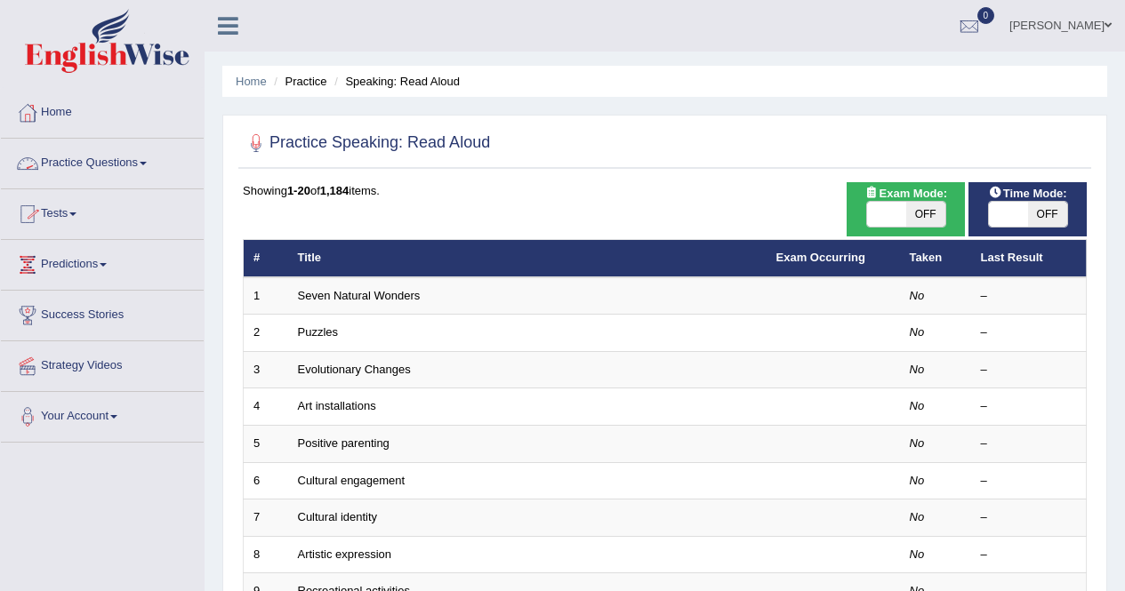
click at [132, 163] on link "Practice Questions" at bounding box center [102, 161] width 203 height 44
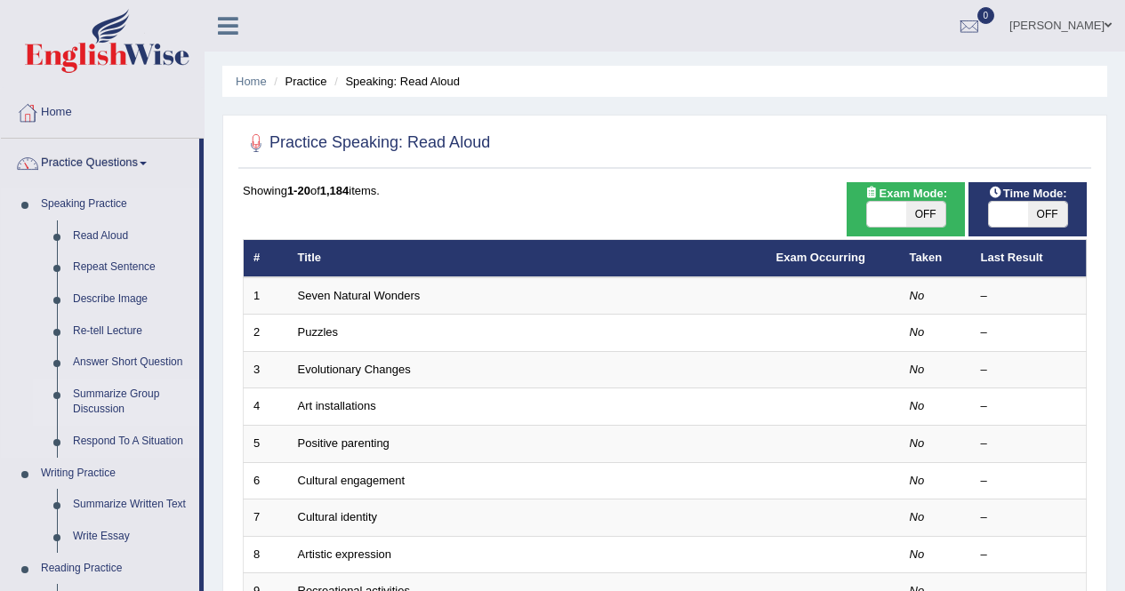
click at [89, 393] on link "Summarize Group Discussion" at bounding box center [132, 402] width 134 height 47
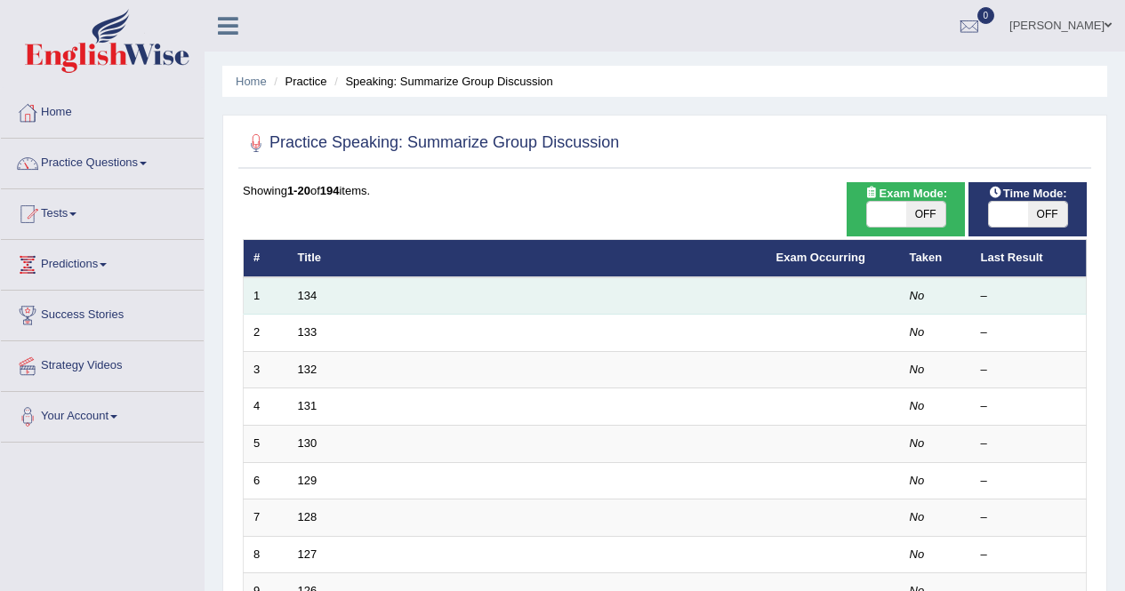
click at [308, 302] on td "134" at bounding box center [527, 295] width 478 height 37
click at [309, 294] on link "134" at bounding box center [308, 295] width 20 height 13
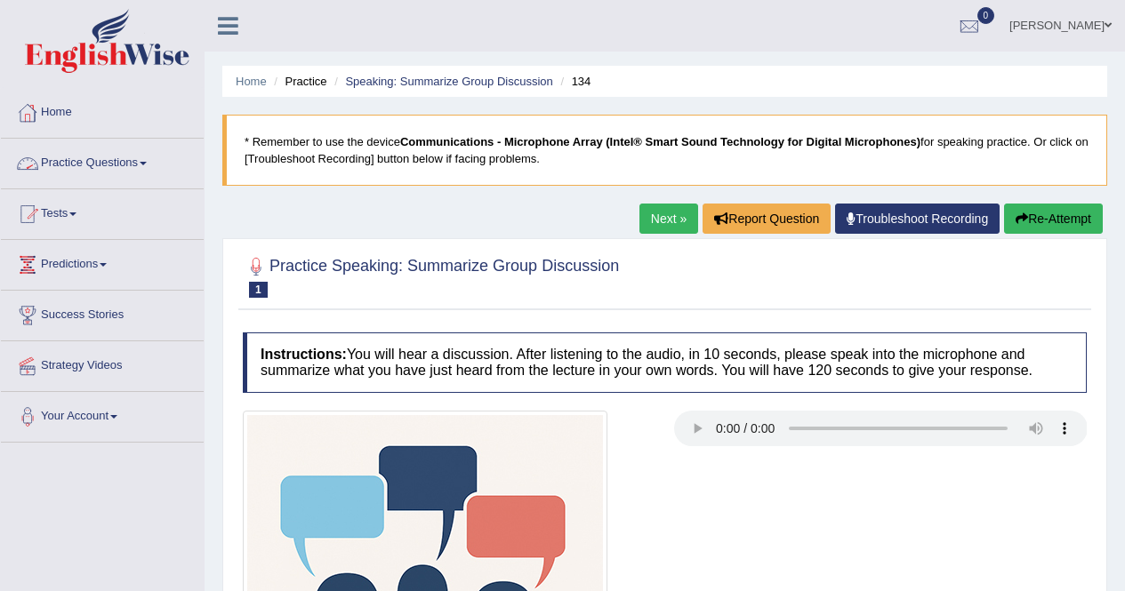
click at [133, 166] on link "Practice Questions" at bounding box center [102, 161] width 203 height 44
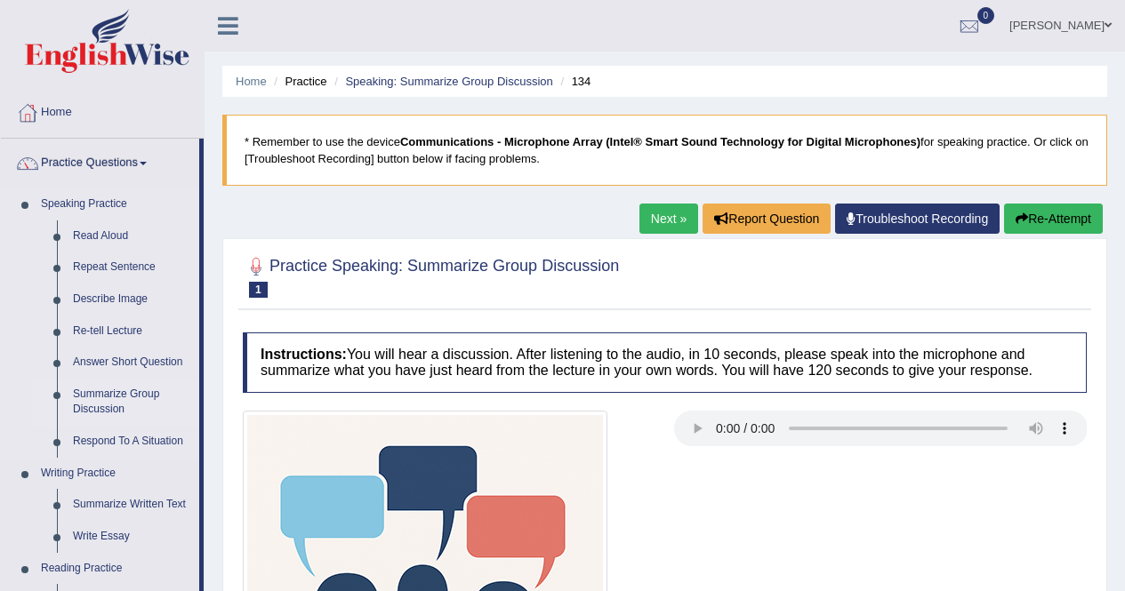
click at [100, 401] on link "Summarize Group Discussion" at bounding box center [132, 402] width 134 height 47
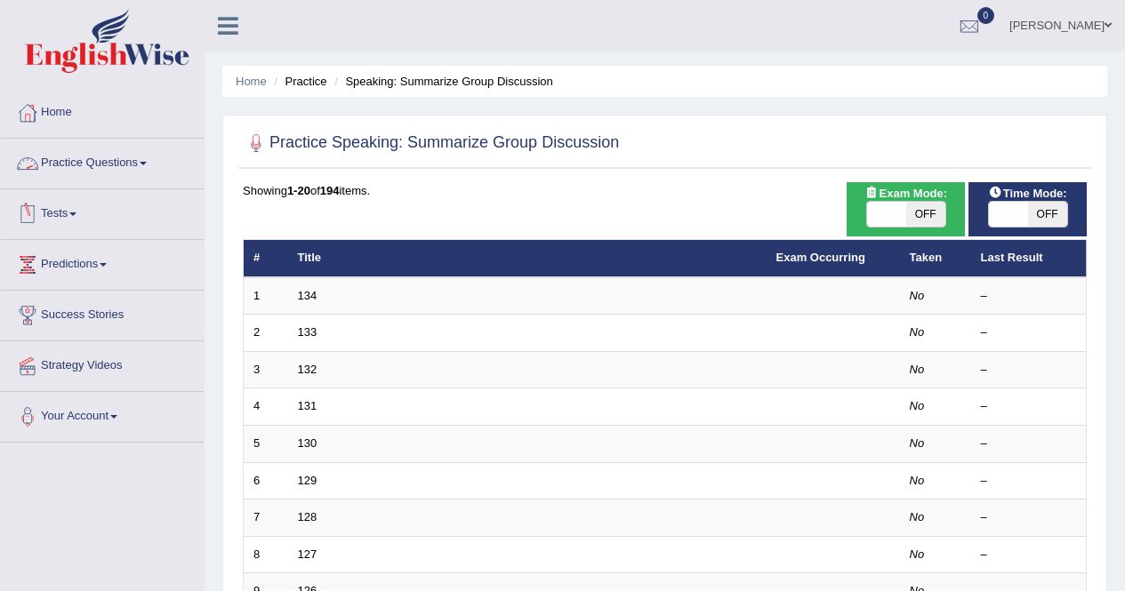
click at [144, 159] on link "Practice Questions" at bounding box center [102, 161] width 203 height 44
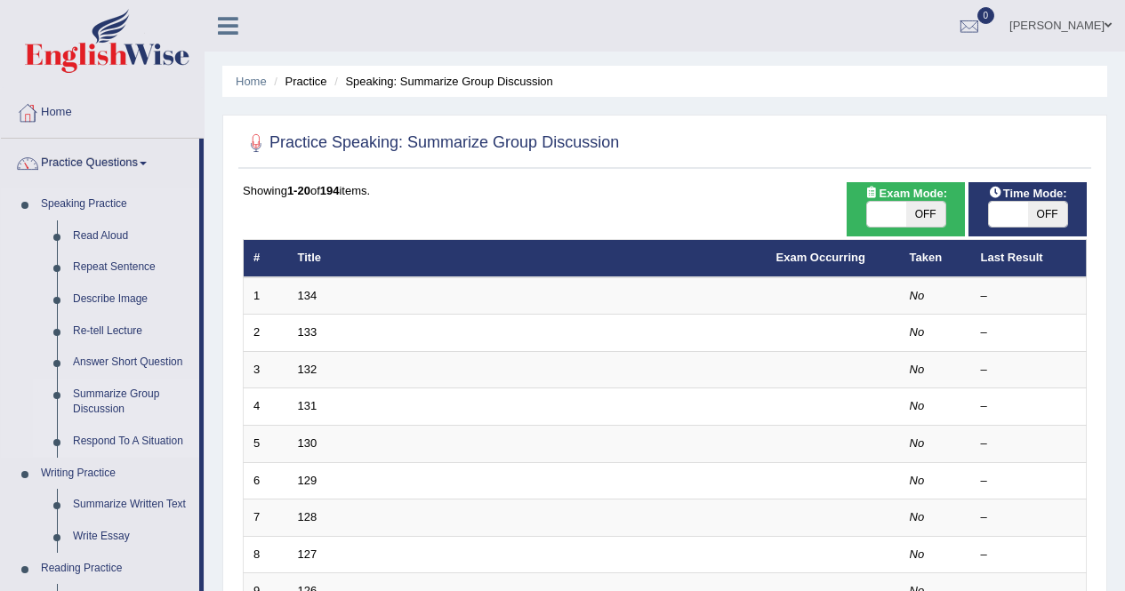
click at [88, 440] on link "Respond To A Situation" at bounding box center [132, 442] width 134 height 32
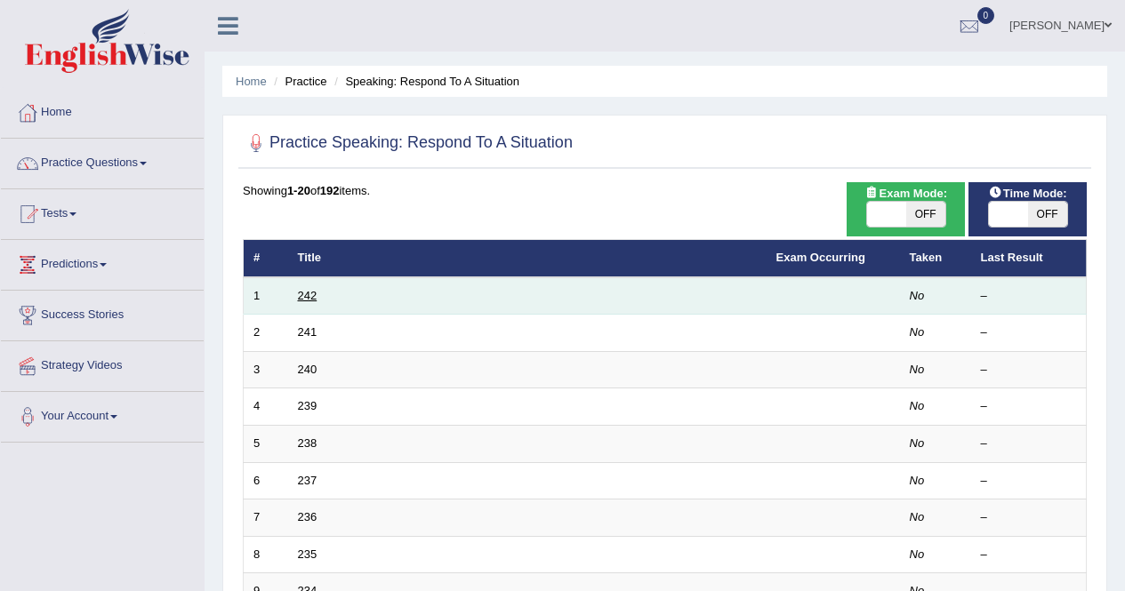
click at [308, 299] on link "242" at bounding box center [308, 295] width 20 height 13
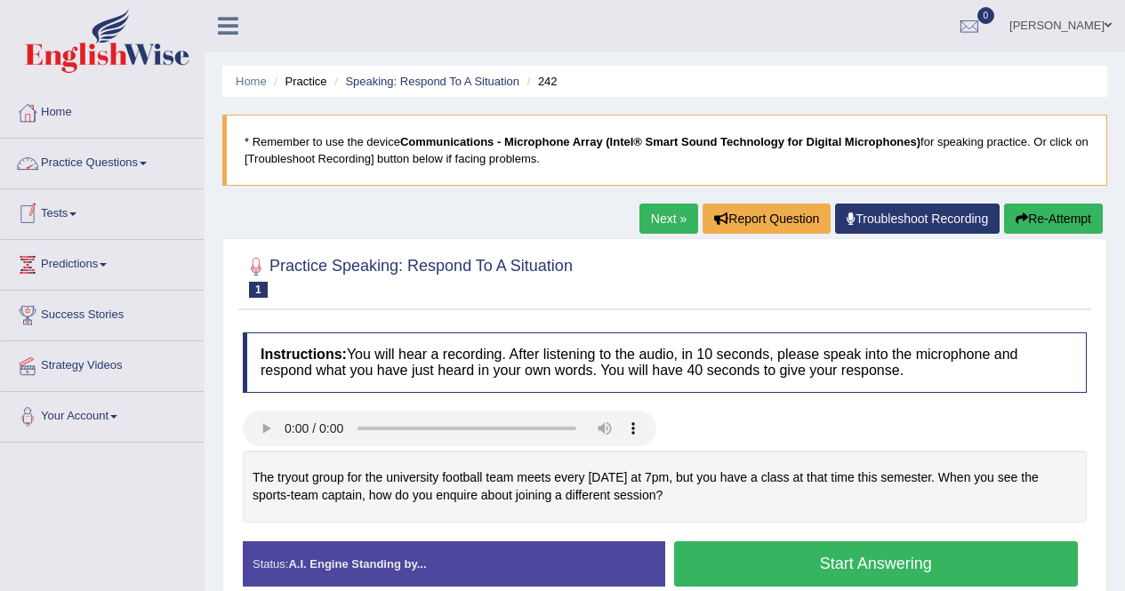
click at [134, 164] on link "Practice Questions" at bounding box center [102, 161] width 203 height 44
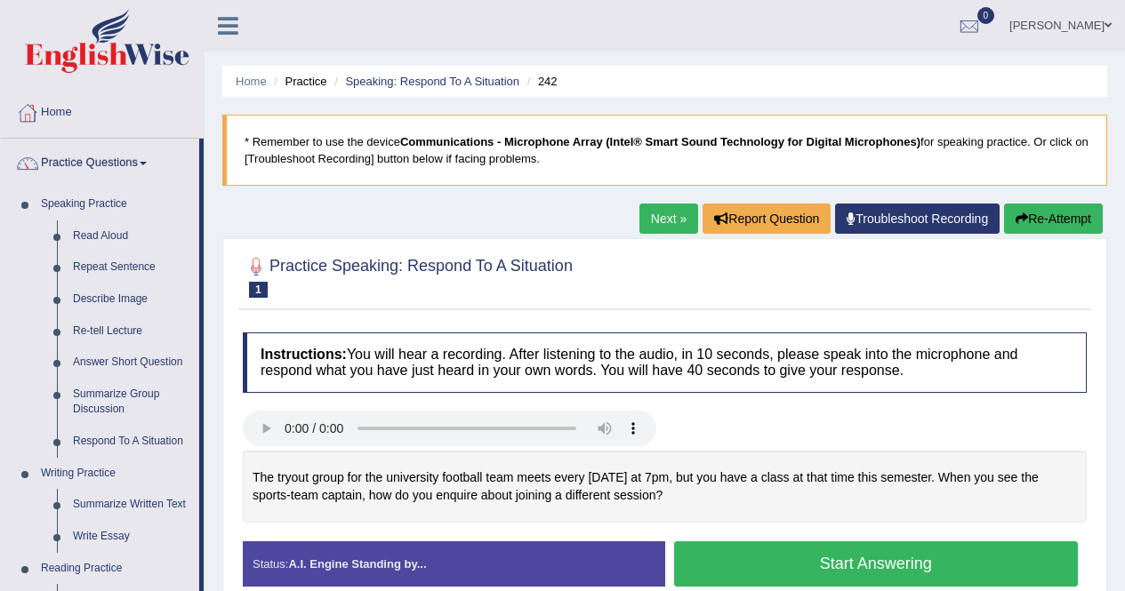
click at [905, 277] on div at bounding box center [665, 276] width 844 height 54
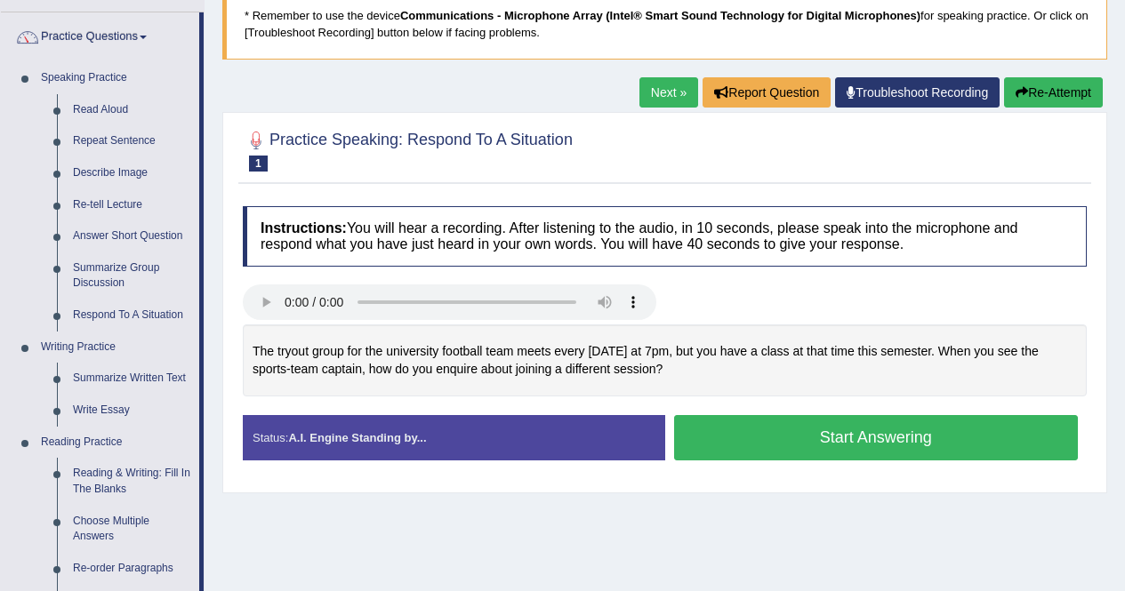
scroll to position [127, 0]
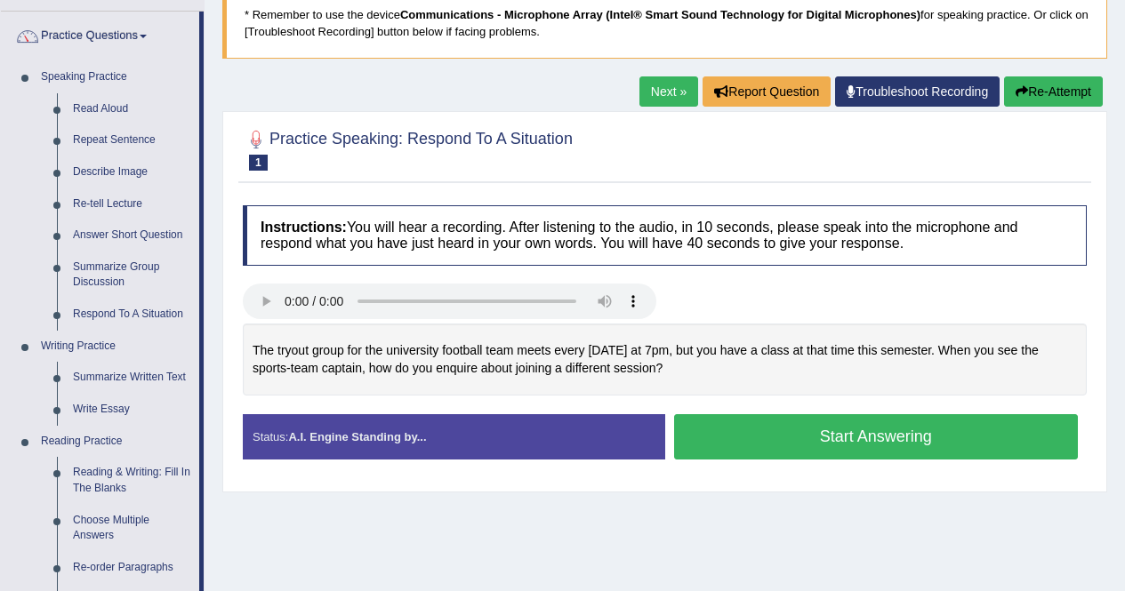
click at [764, 437] on button "Start Answering" at bounding box center [876, 436] width 404 height 45
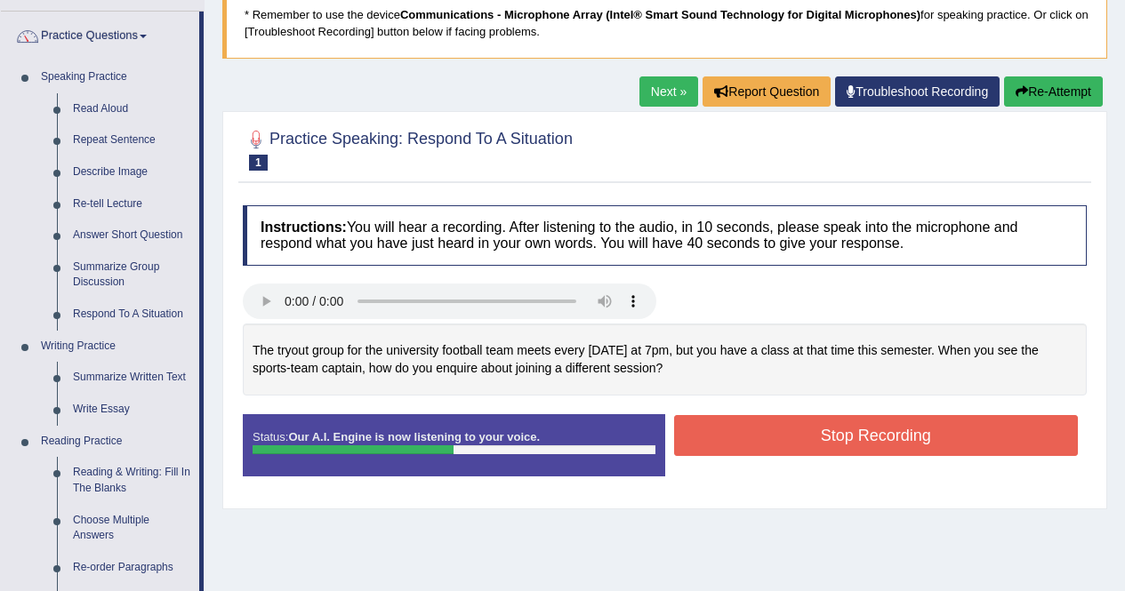
click at [764, 437] on button "Stop Recording" at bounding box center [876, 435] width 404 height 41
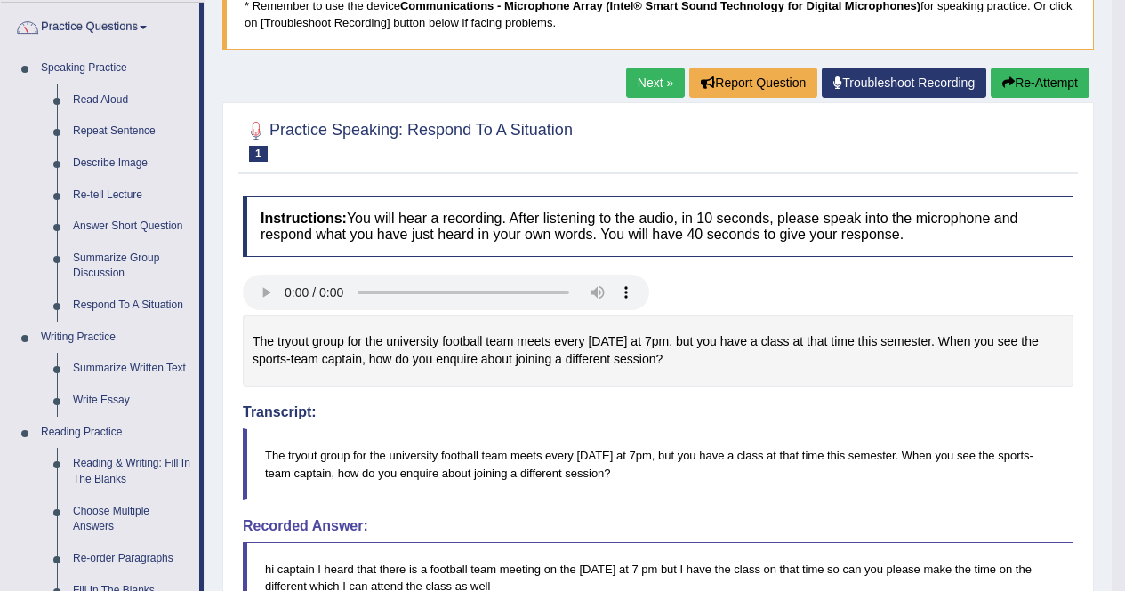
scroll to position [128, 0]
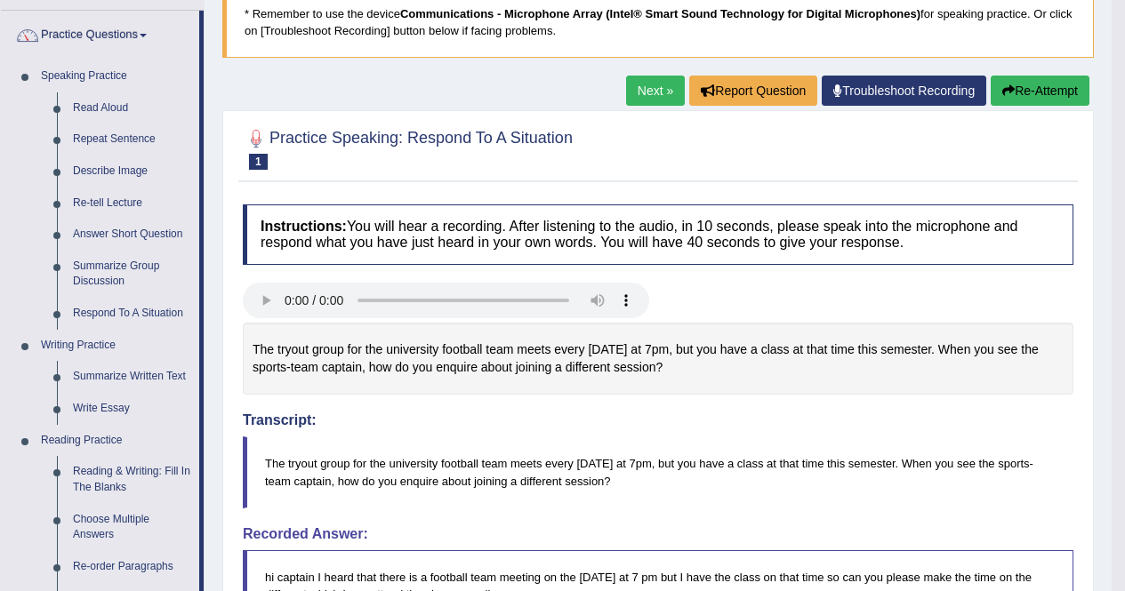
click at [1069, 100] on button "Re-Attempt" at bounding box center [1039, 91] width 99 height 30
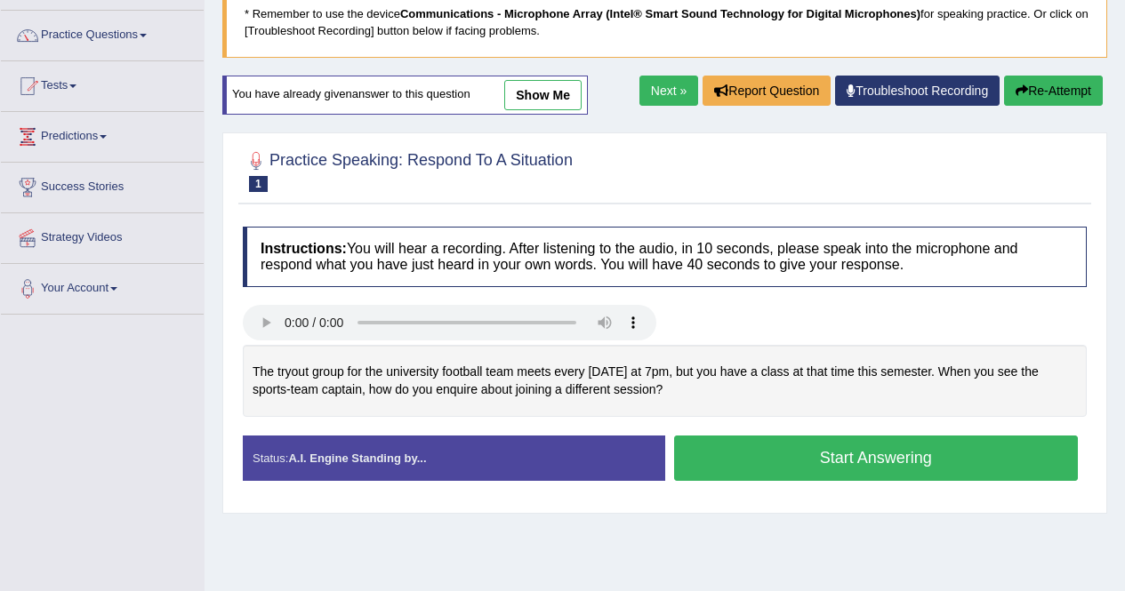
click at [888, 449] on button "Start Answering" at bounding box center [876, 458] width 404 height 45
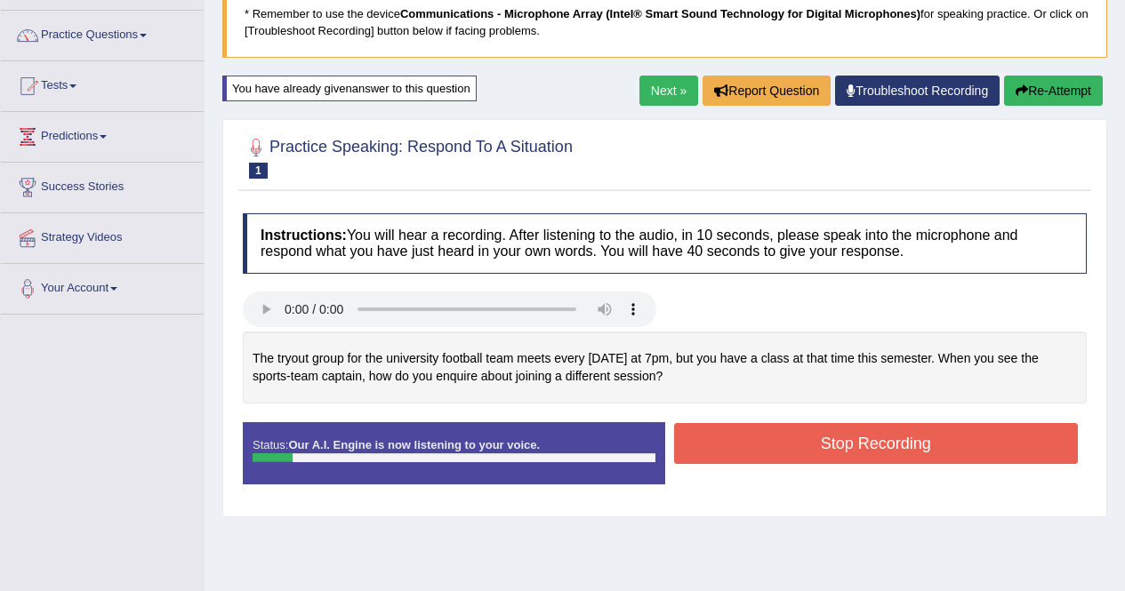
click at [888, 449] on button "Stop Recording" at bounding box center [876, 443] width 404 height 41
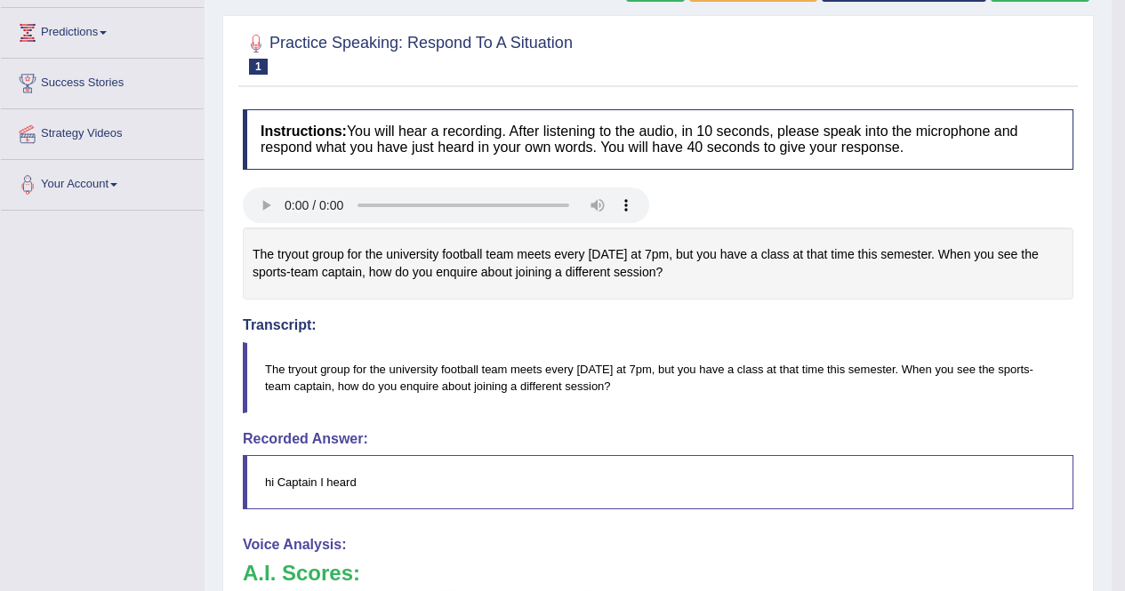
scroll to position [172, 0]
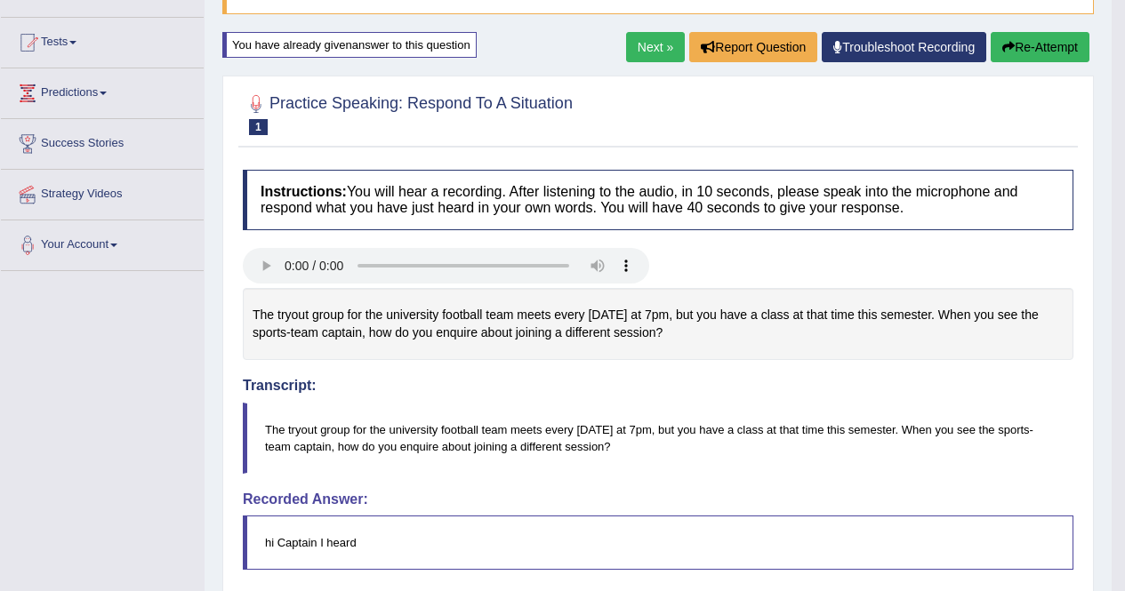
click at [1035, 44] on button "Re-Attempt" at bounding box center [1039, 47] width 99 height 30
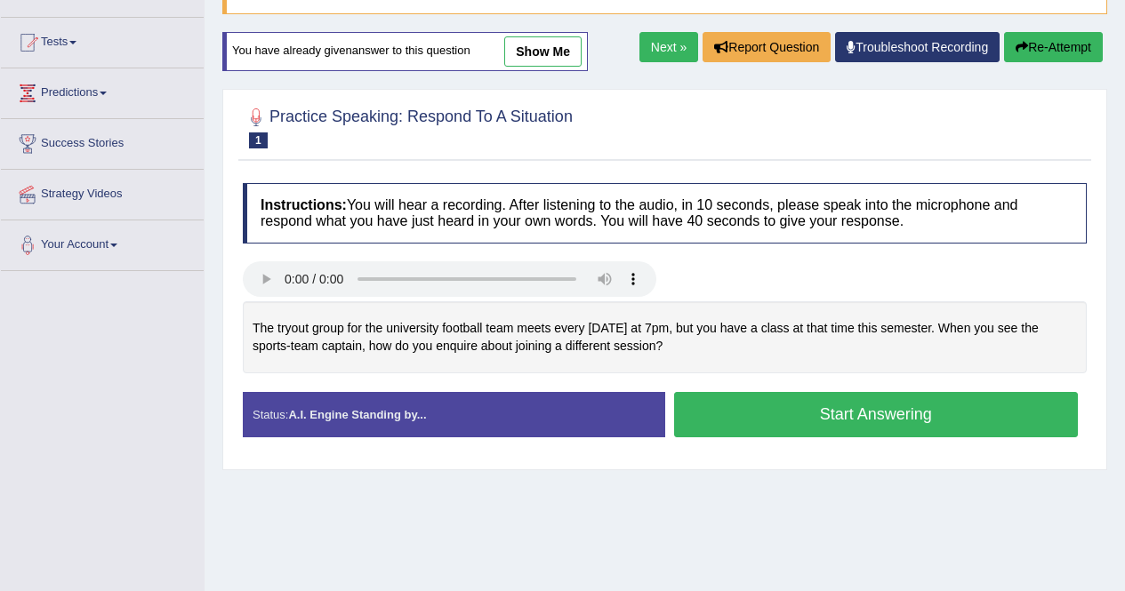
click at [804, 419] on button "Start Answering" at bounding box center [876, 414] width 404 height 45
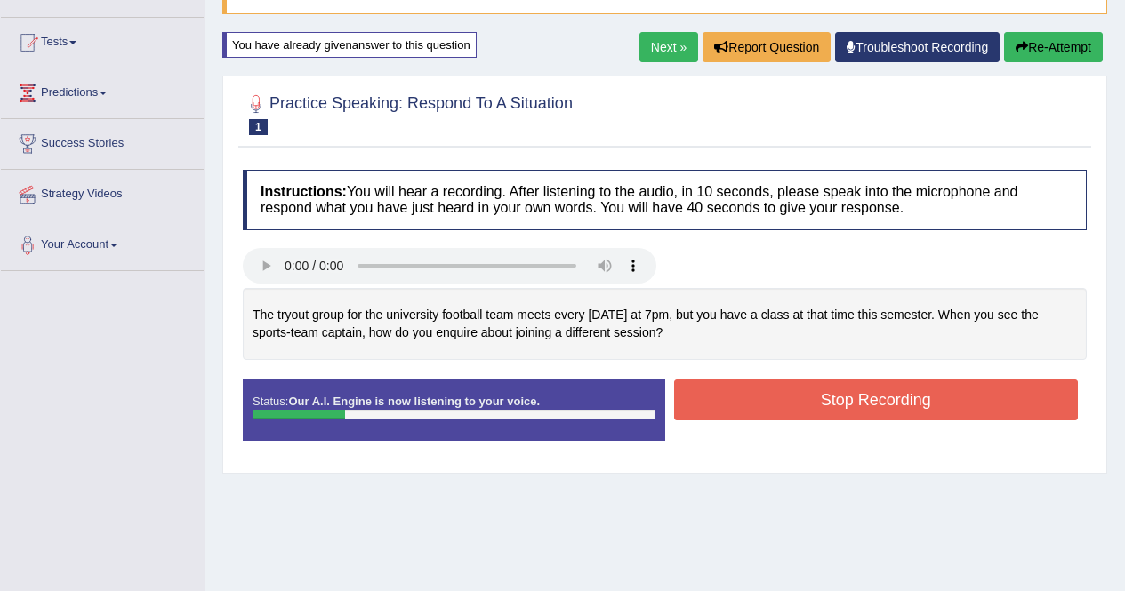
click at [815, 396] on button "Stop Recording" at bounding box center [876, 400] width 404 height 41
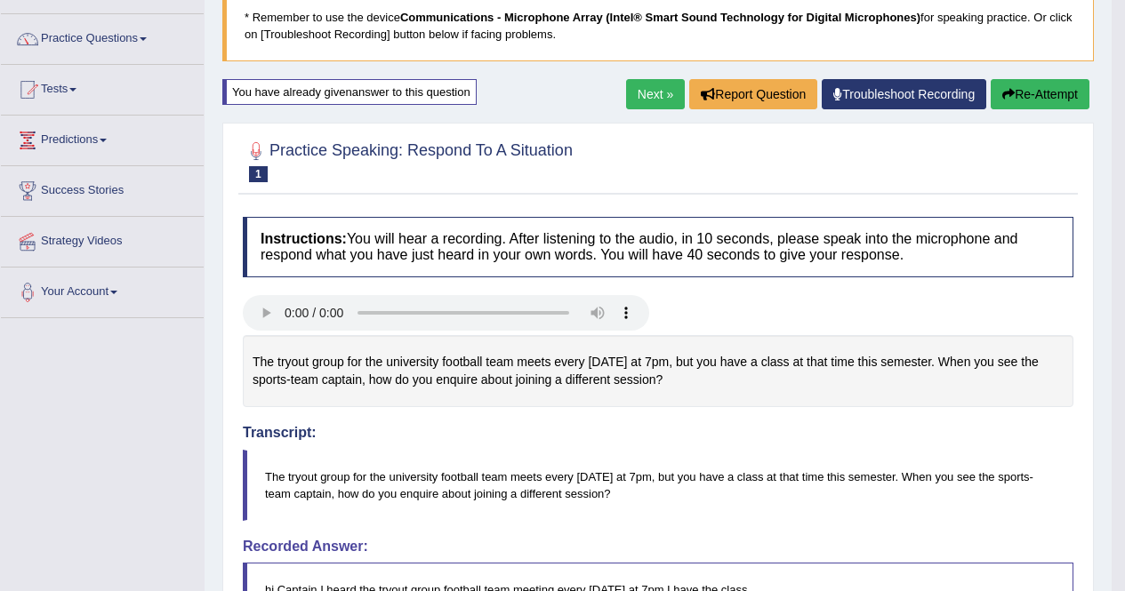
scroll to position [93, 0]
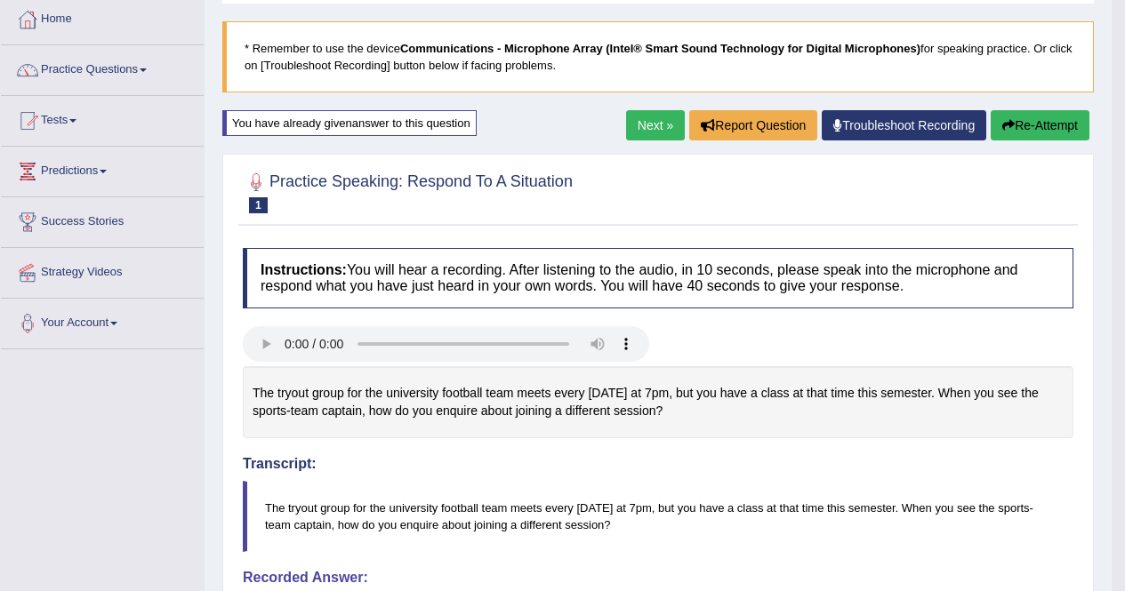
click at [1046, 121] on button "Re-Attempt" at bounding box center [1039, 125] width 99 height 30
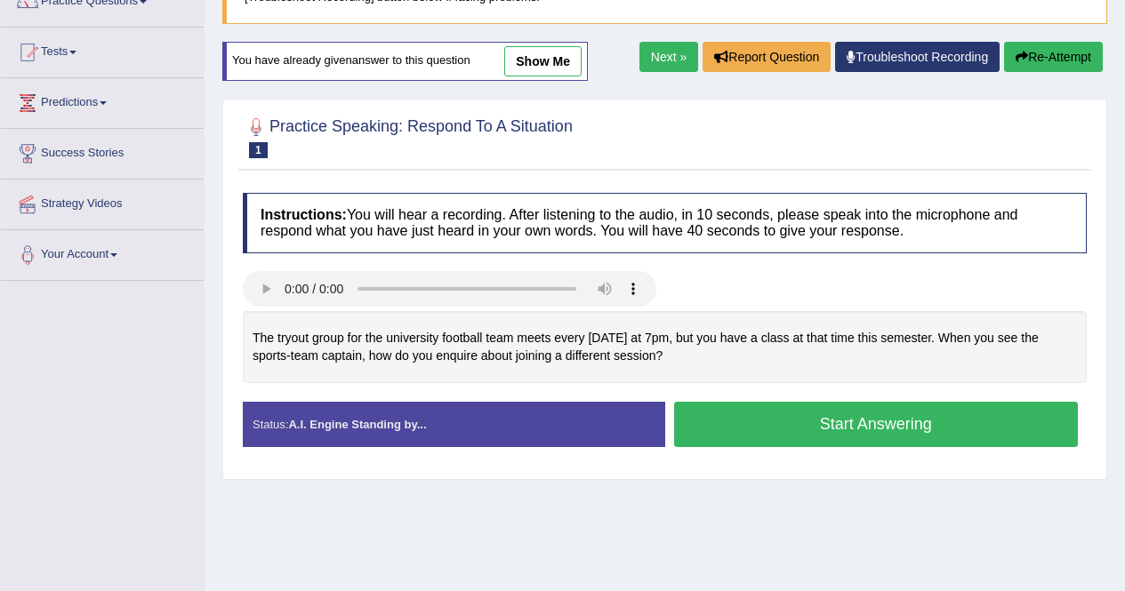
scroll to position [164, 0]
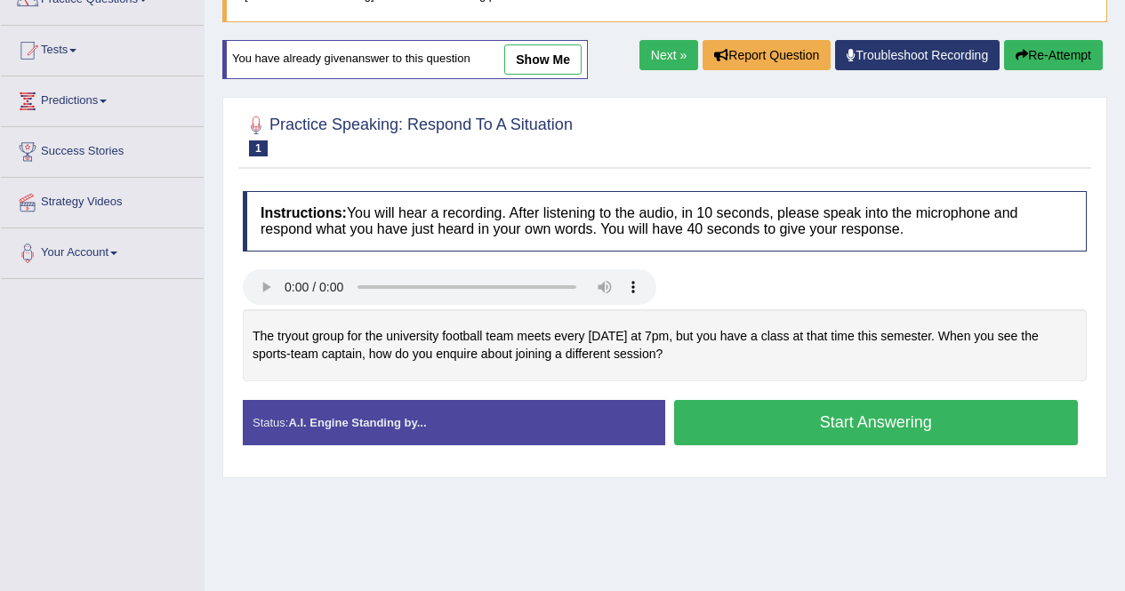
click at [802, 428] on button "Start Answering" at bounding box center [876, 422] width 404 height 45
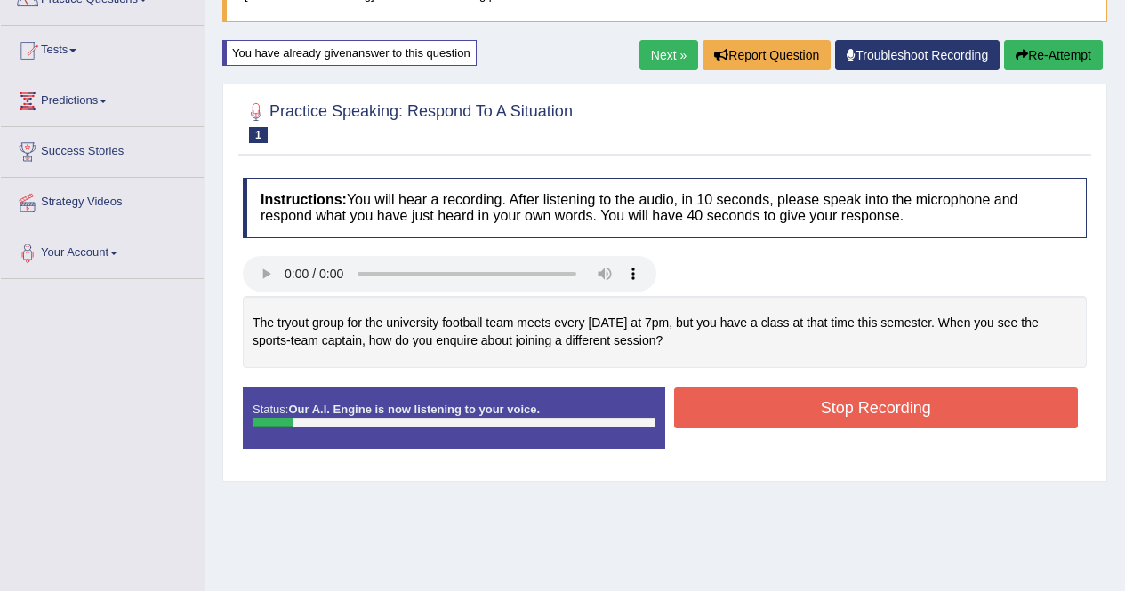
click at [900, 419] on button "Stop Recording" at bounding box center [876, 408] width 404 height 41
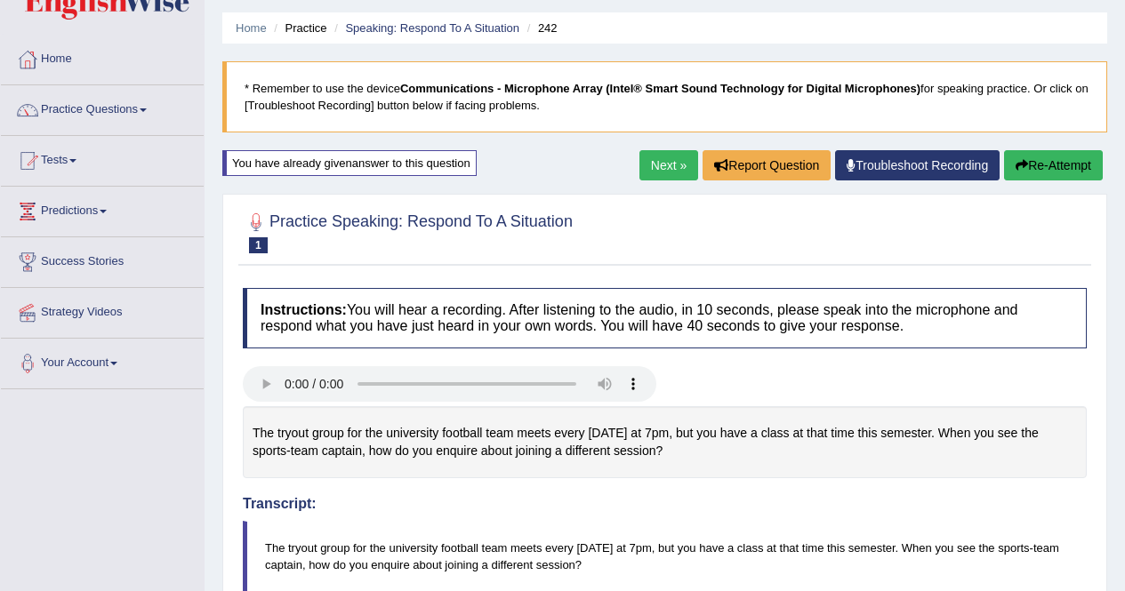
scroll to position [52, 0]
click at [1039, 164] on button "Re-Attempt" at bounding box center [1053, 166] width 99 height 30
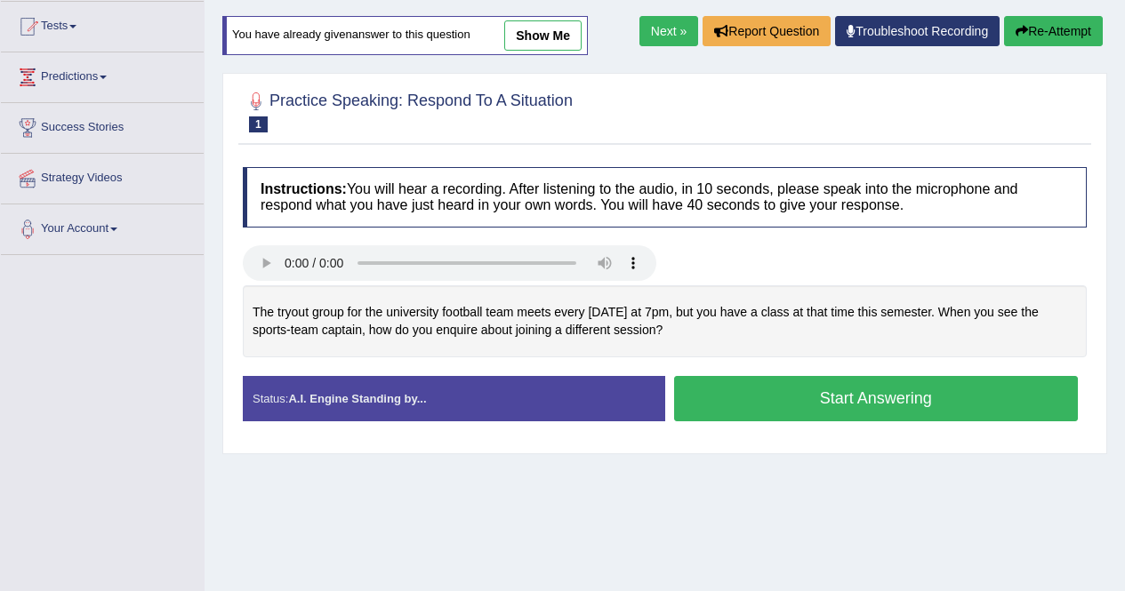
scroll to position [187, 0]
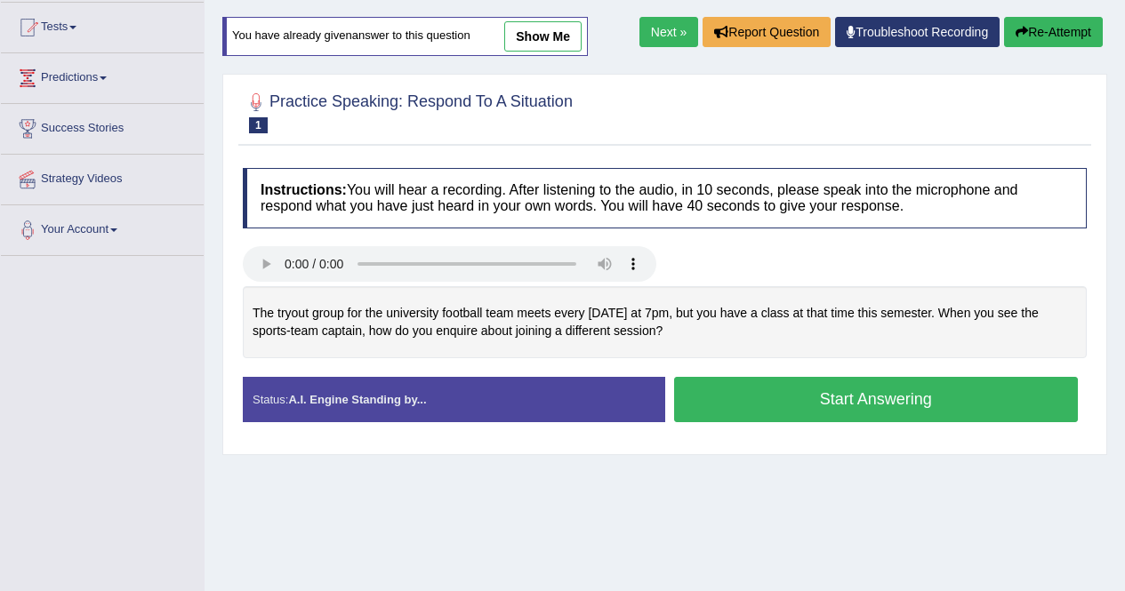
click at [869, 405] on button "Start Answering" at bounding box center [876, 399] width 404 height 45
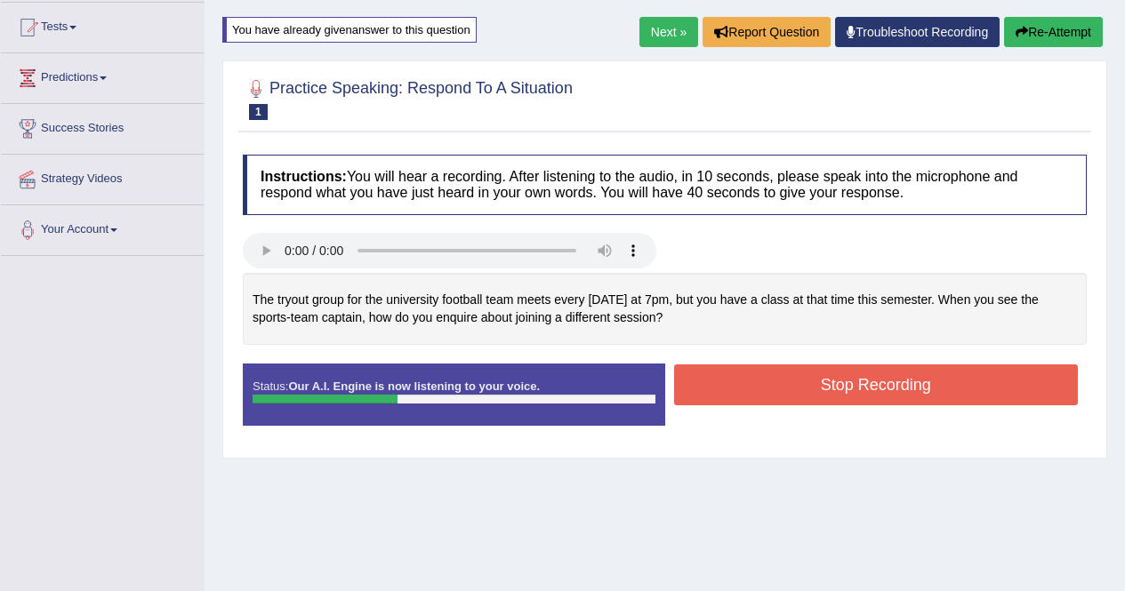
click at [848, 398] on button "Stop Recording" at bounding box center [876, 384] width 404 height 41
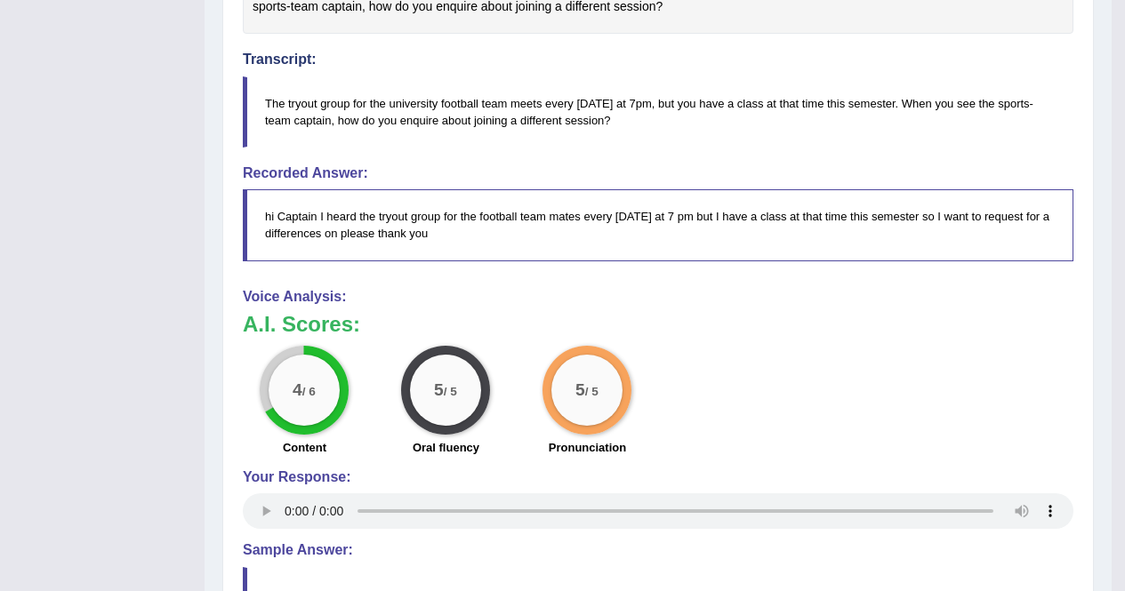
scroll to position [500, 0]
